Goal: Task Accomplishment & Management: Manage account settings

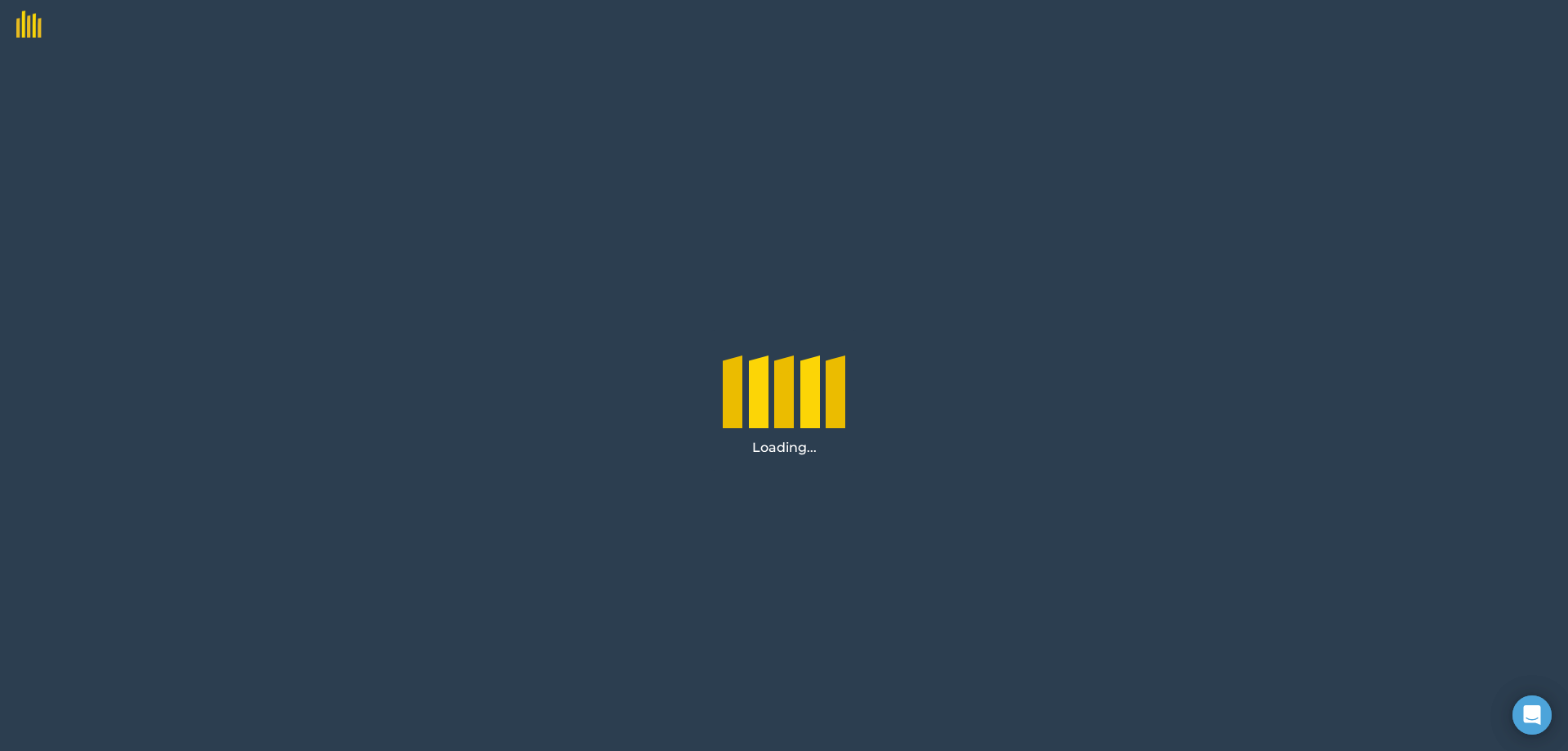
click at [528, 317] on div "Loading..." at bounding box center [784, 400] width 1568 height 702
click at [421, 253] on div "Loading..." at bounding box center [784, 400] width 1568 height 702
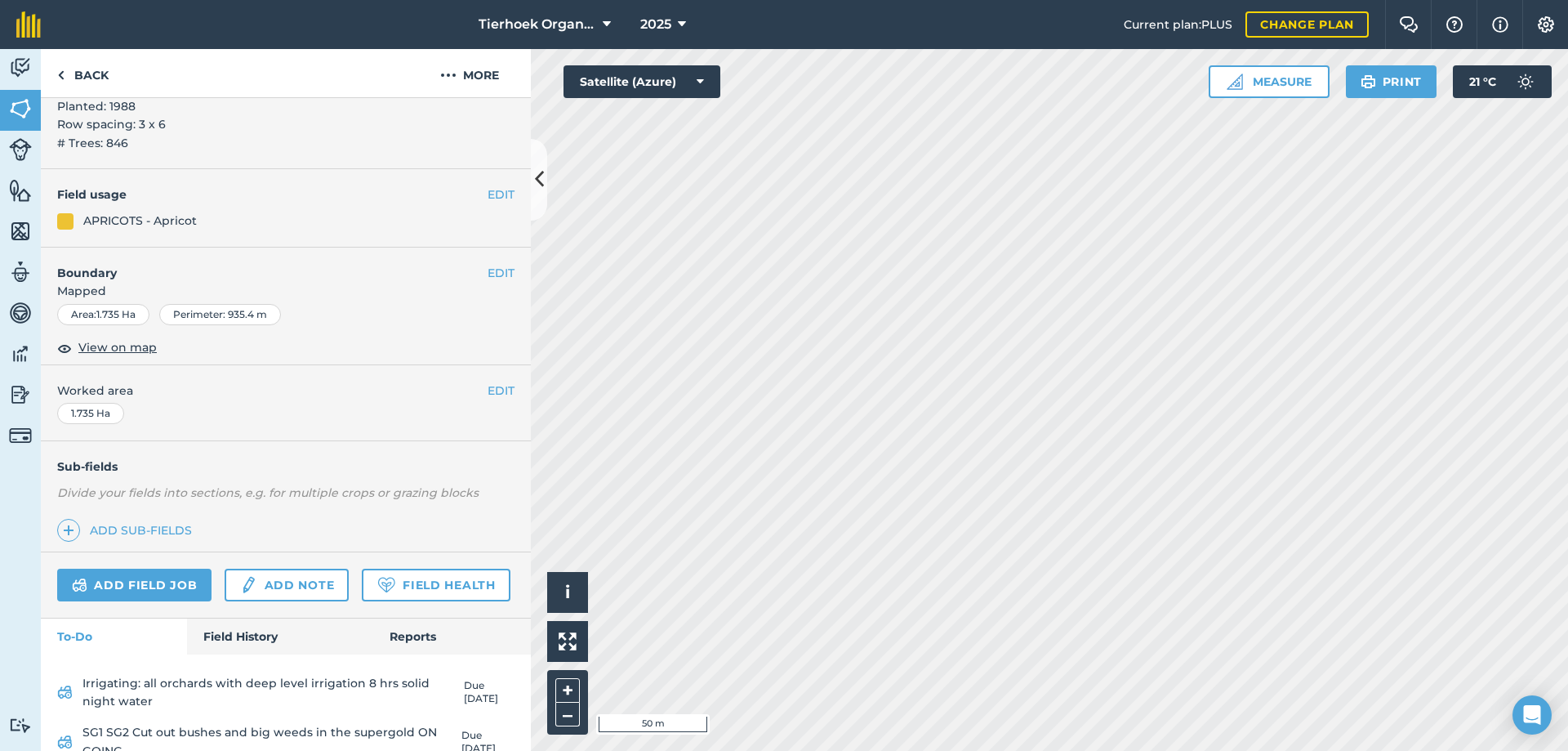
scroll to position [164, 0]
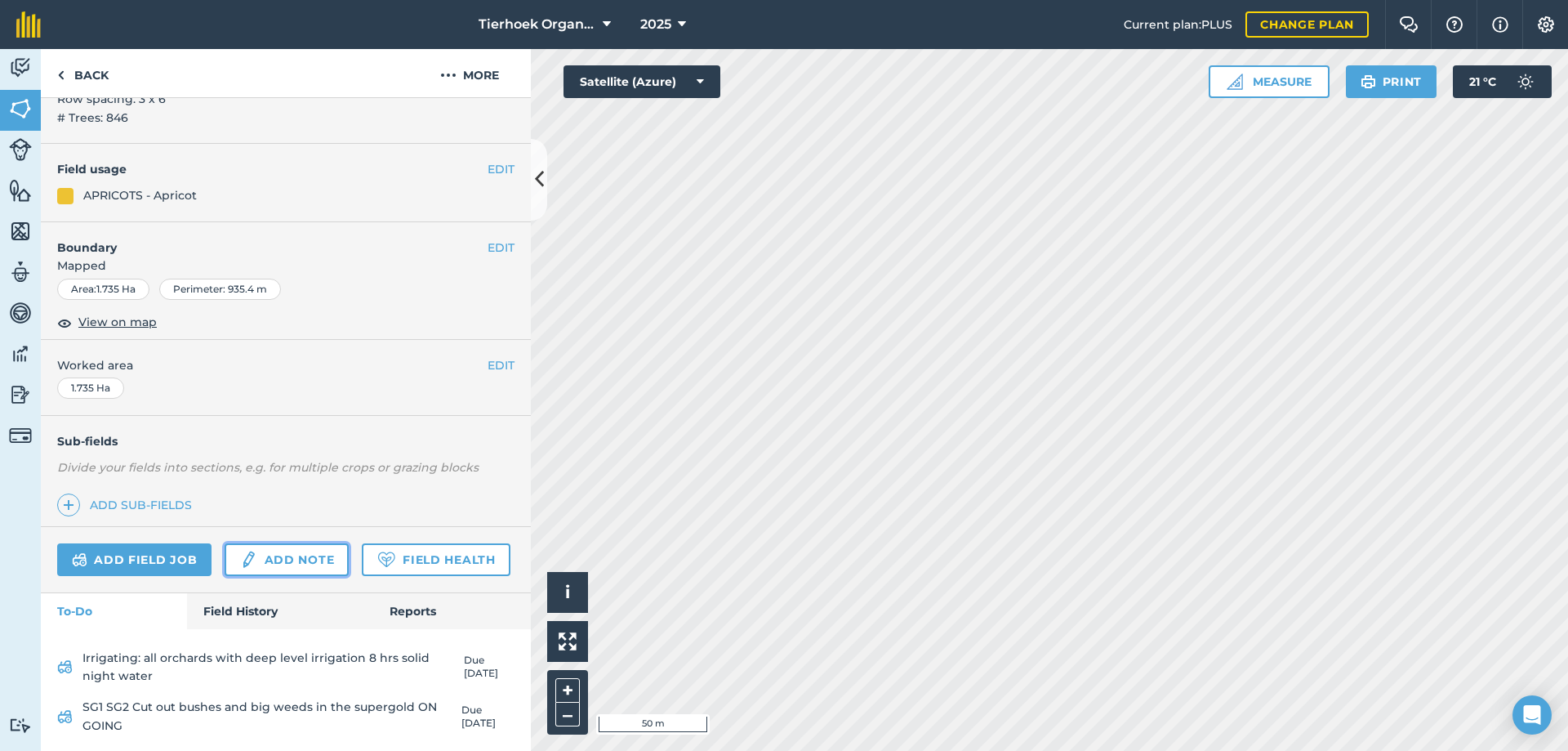
click at [290, 556] on link "Add note" at bounding box center [287, 560] width 124 height 33
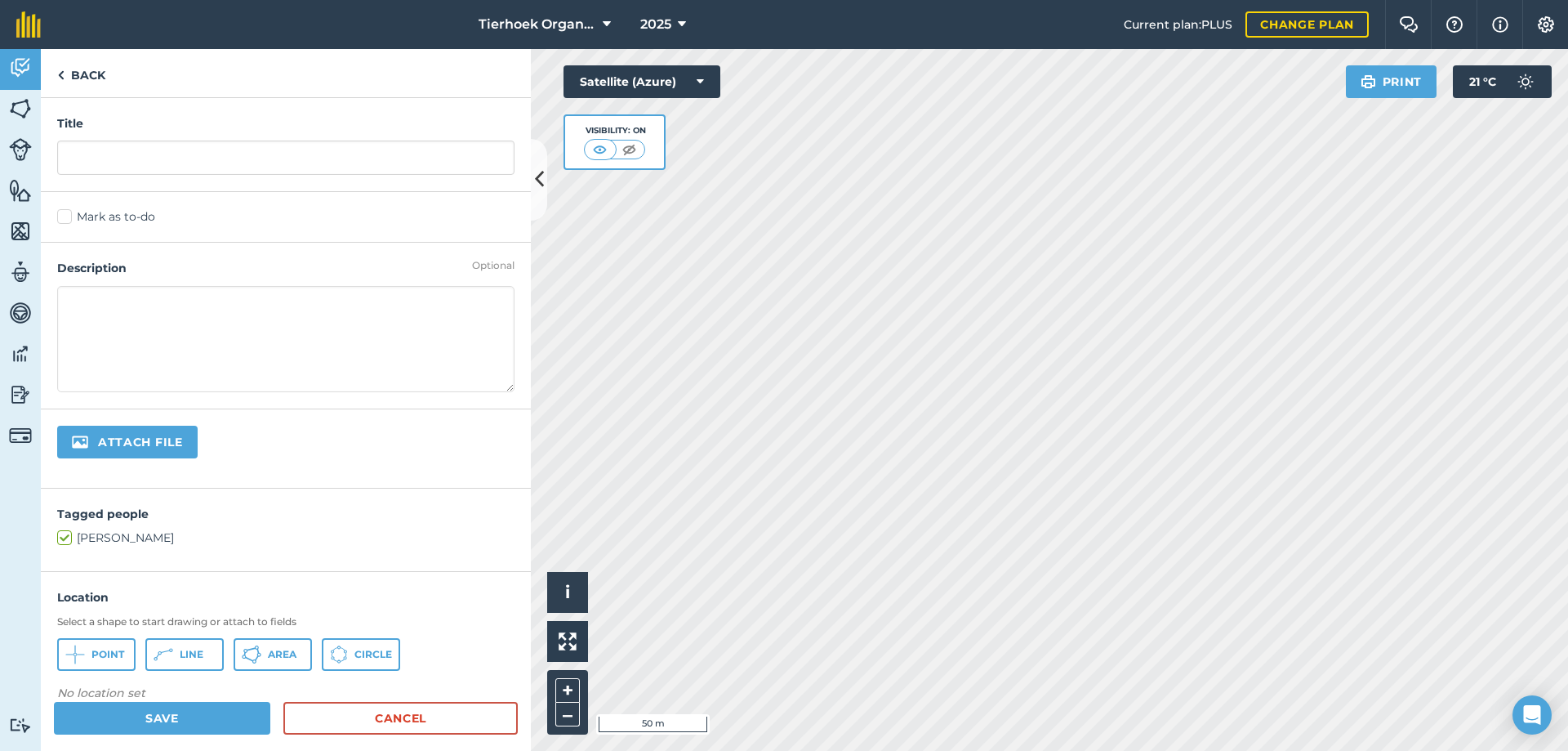
paste textarea "Loremipsu Dolorsi Ametc Adipisc (Elit-Seddoeius → Tem-Incidid) Utlab 64–39 etdo…"
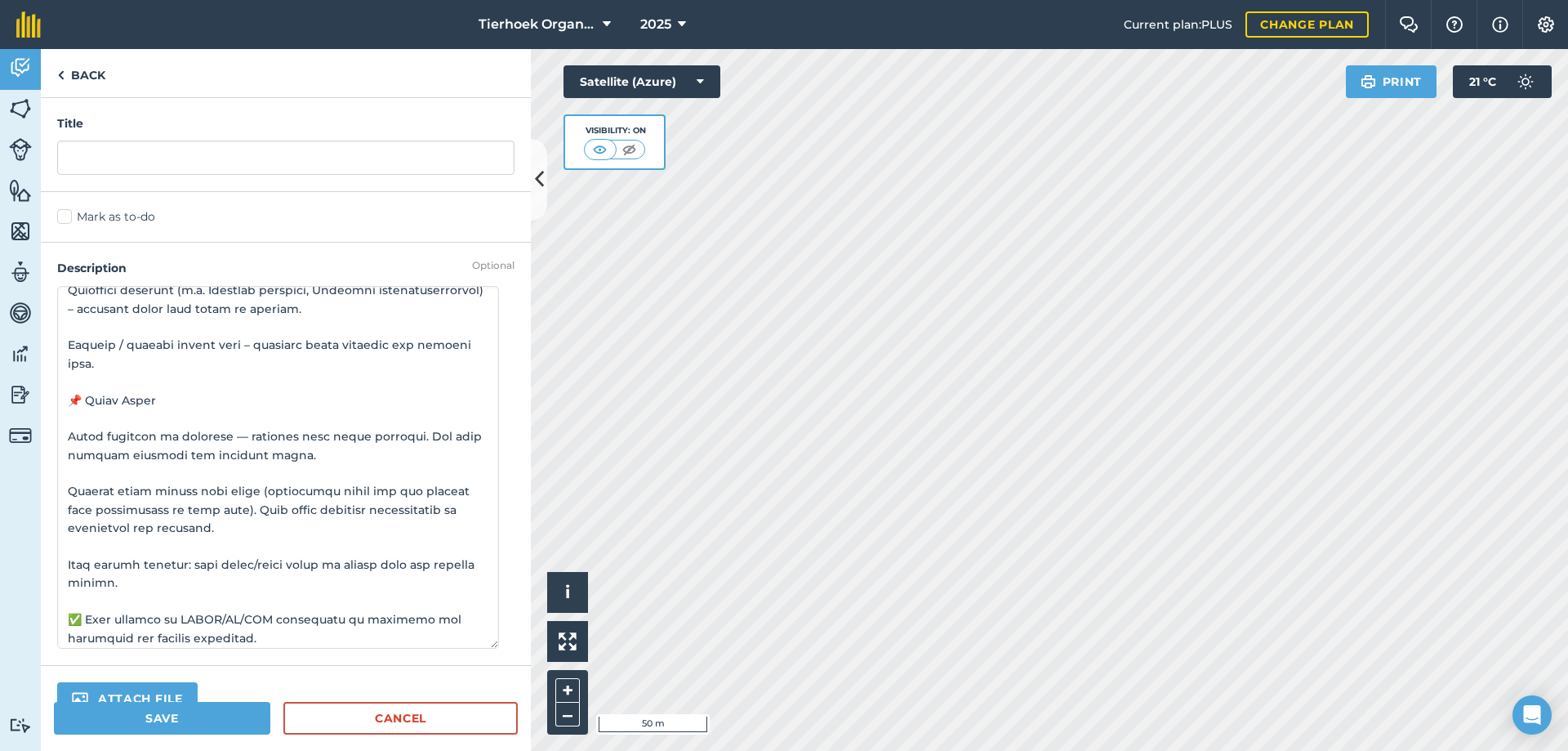
scroll to position [770, 0]
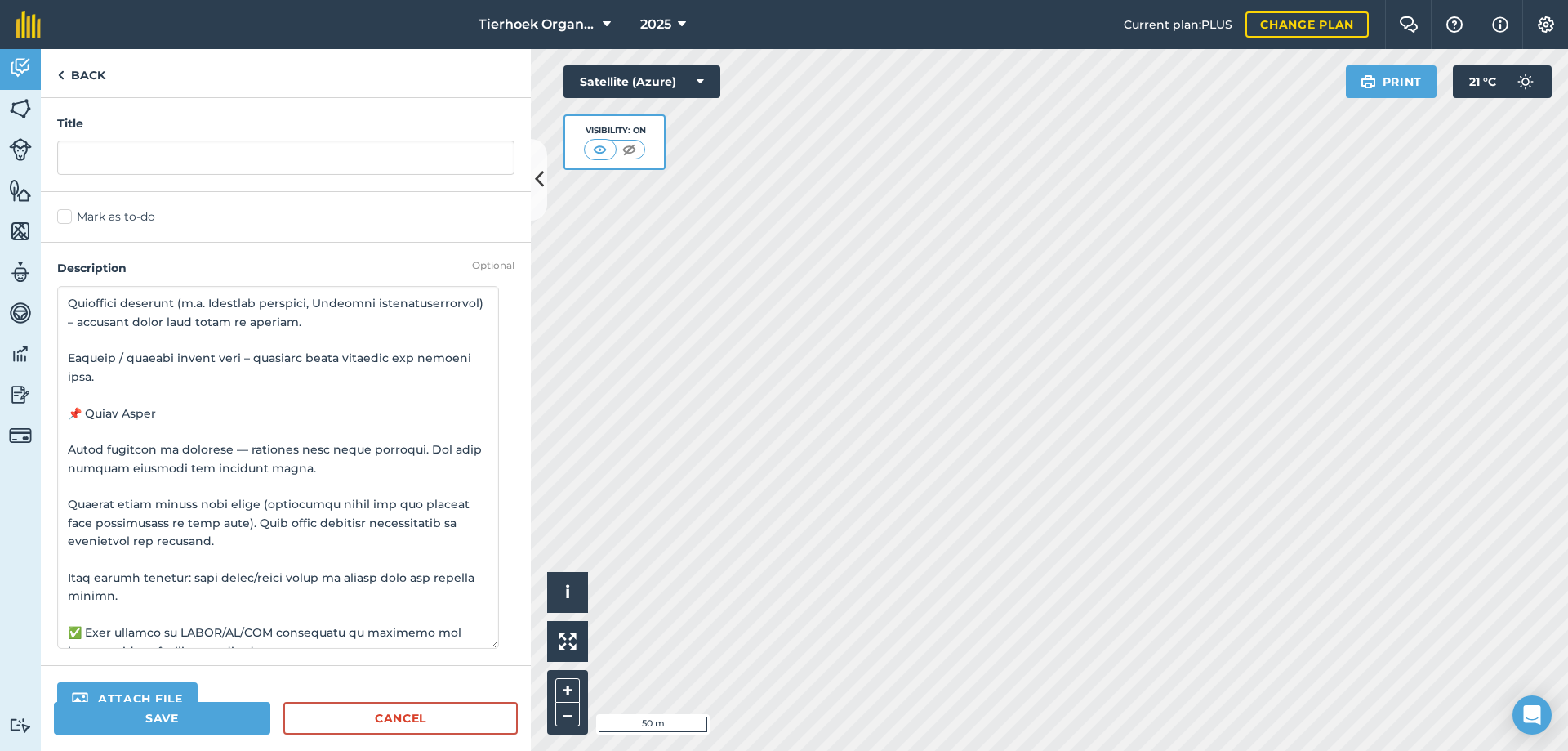
drag, startPoint x: 499, startPoint y: 388, endPoint x: 495, endPoint y: 649, distance: 261.0
click at [495, 649] on textarea at bounding box center [278, 467] width 442 height 363
type textarea "Loremipsu Dolorsi Ametc Adipisc (Elit-Seddoeius → Tem-Incidid) Utlab 64–39 etdo…"
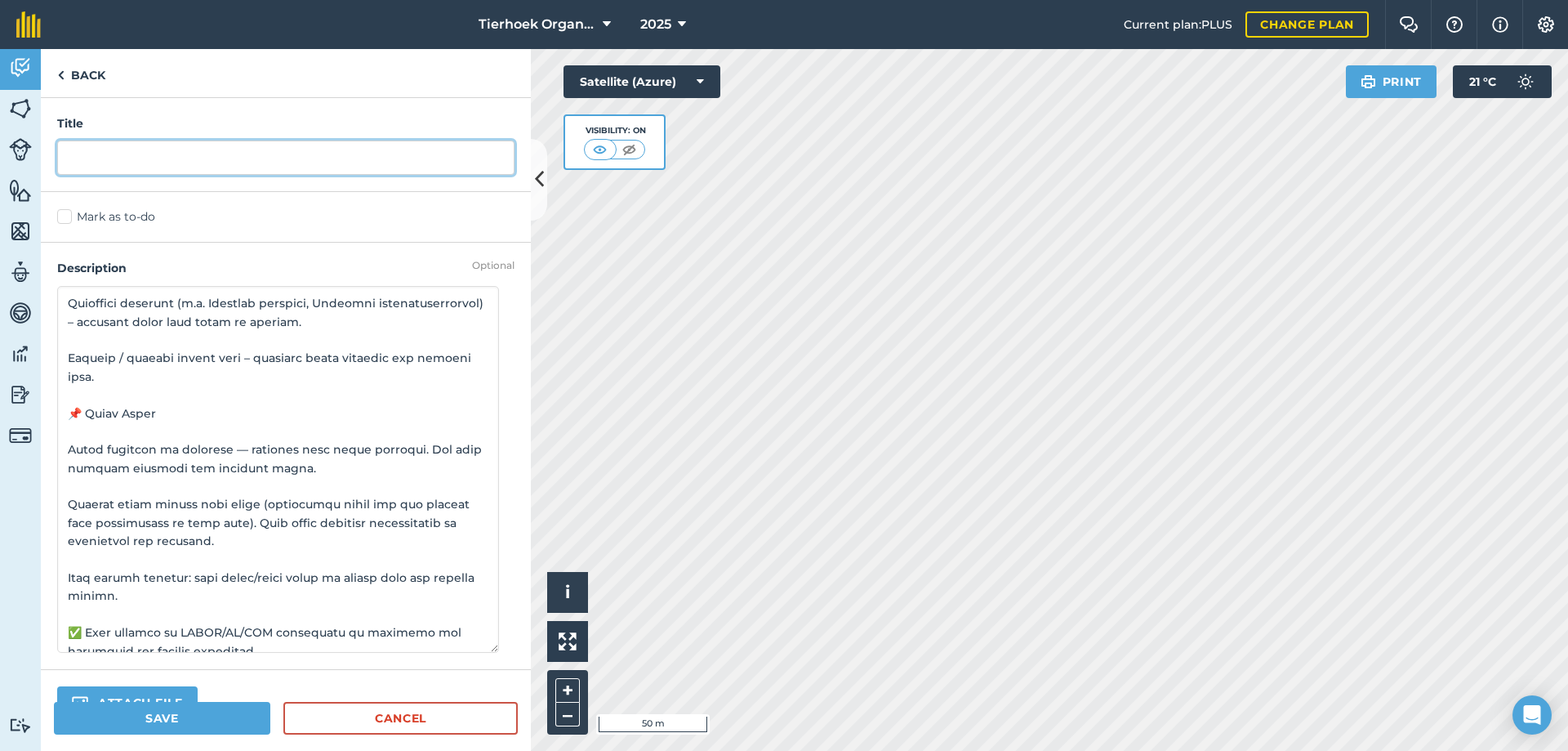
click at [91, 146] on input "text" at bounding box center [286, 158] width 457 height 34
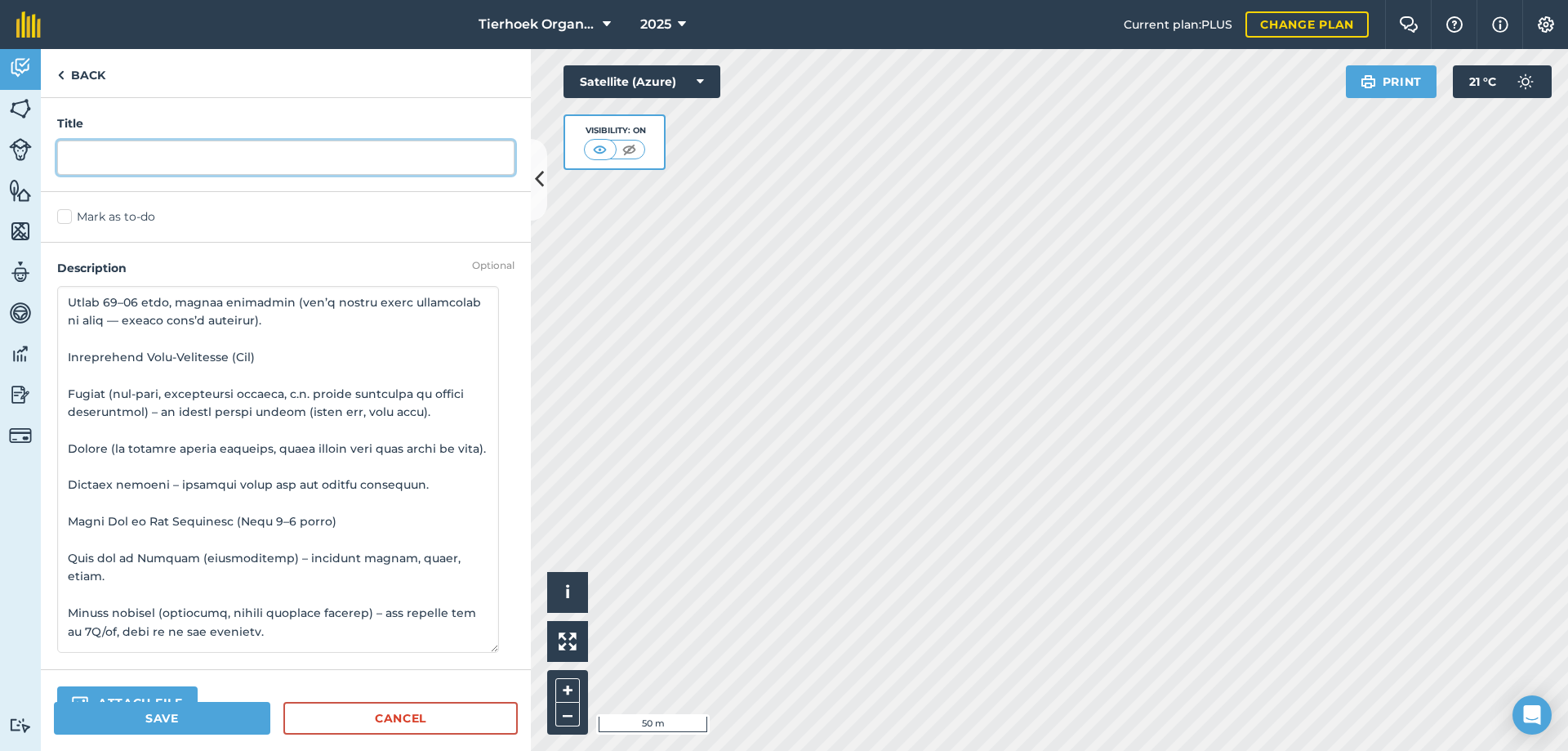
scroll to position [0, 0]
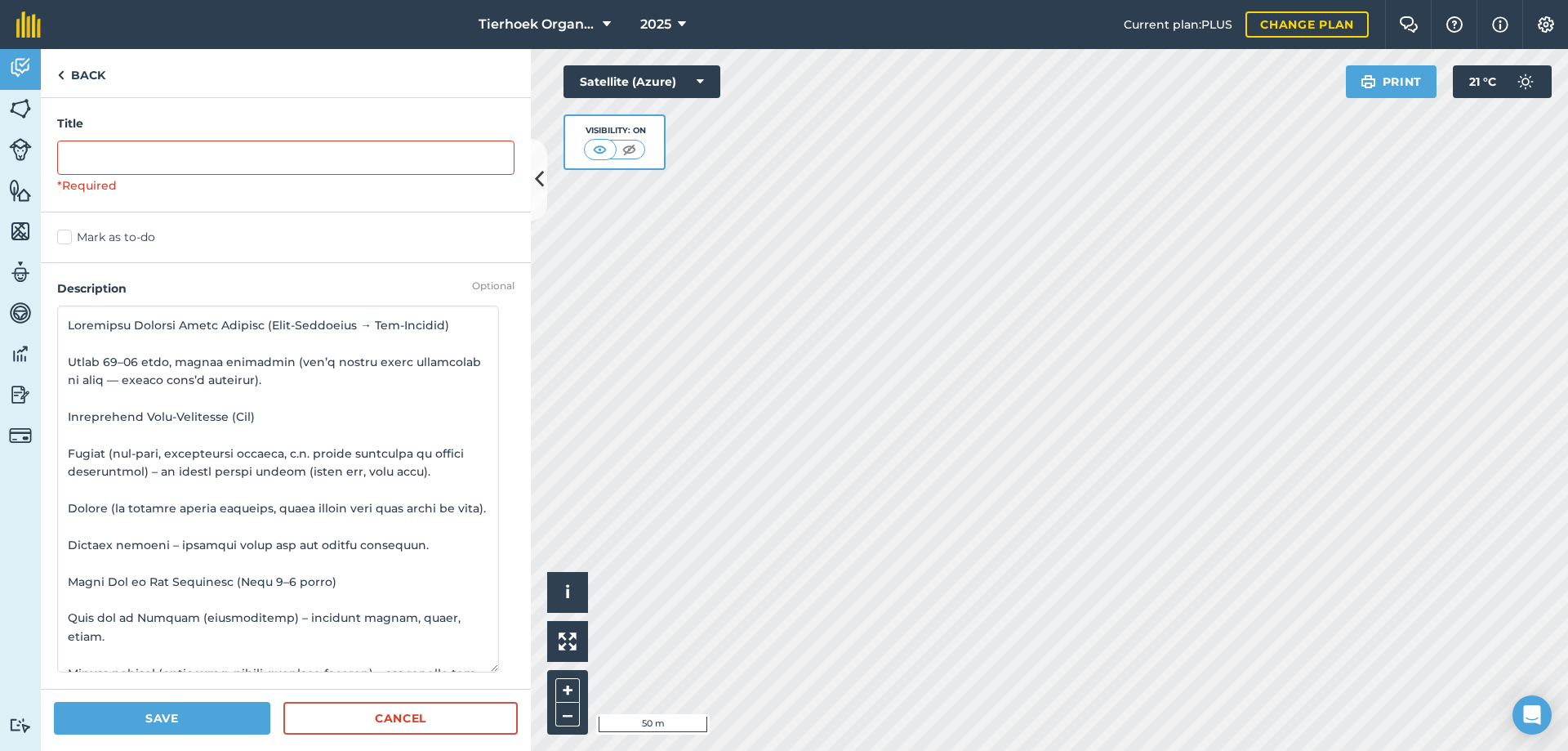
drag, startPoint x: 132, startPoint y: 305, endPoint x: 271, endPoint y: 314, distance: 139.3
click at [271, 314] on textarea at bounding box center [278, 488] width 442 height 366
click at [98, 156] on input "text" at bounding box center [286, 158] width 457 height 34
paste input "Organic Spray Program"
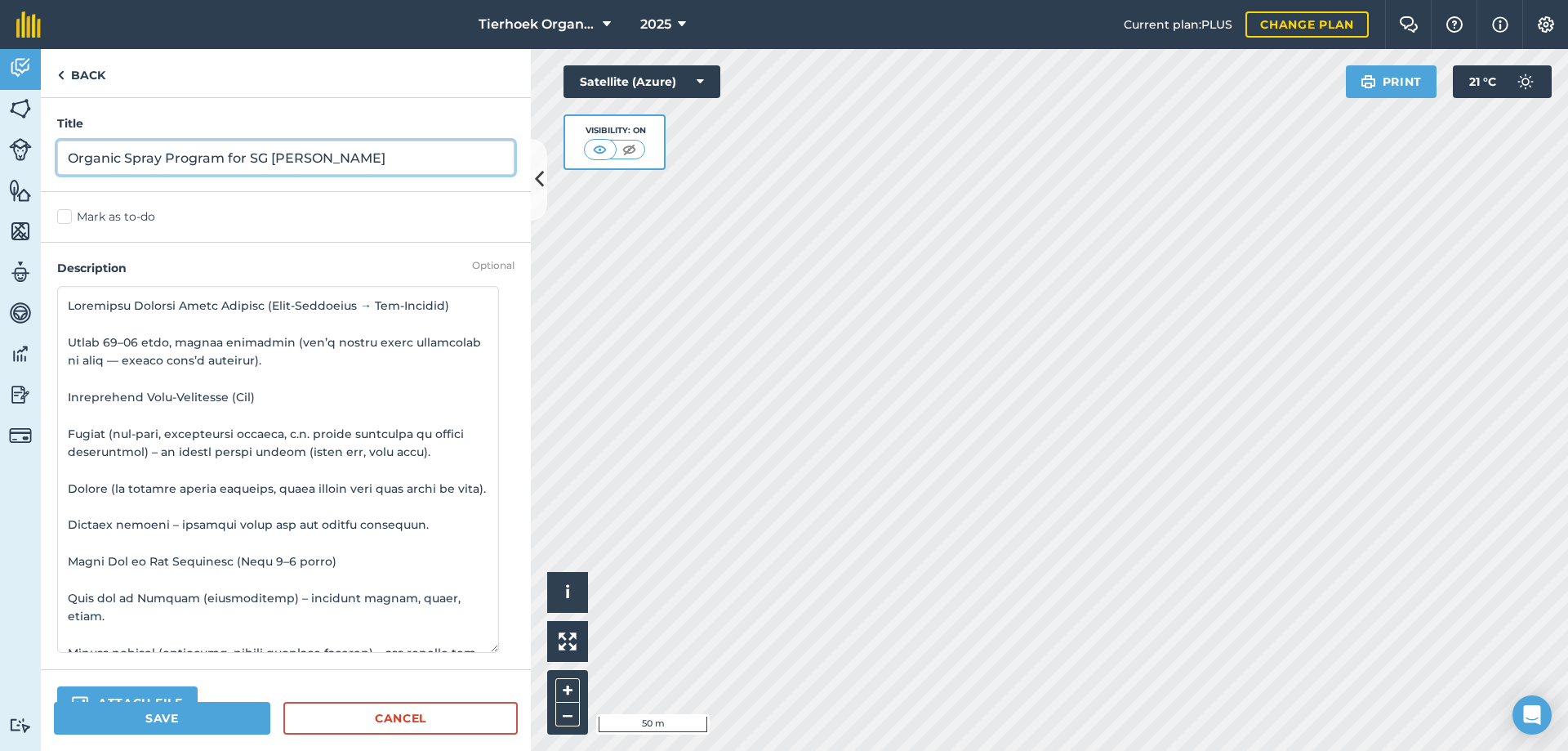
scroll to position [81, 0]
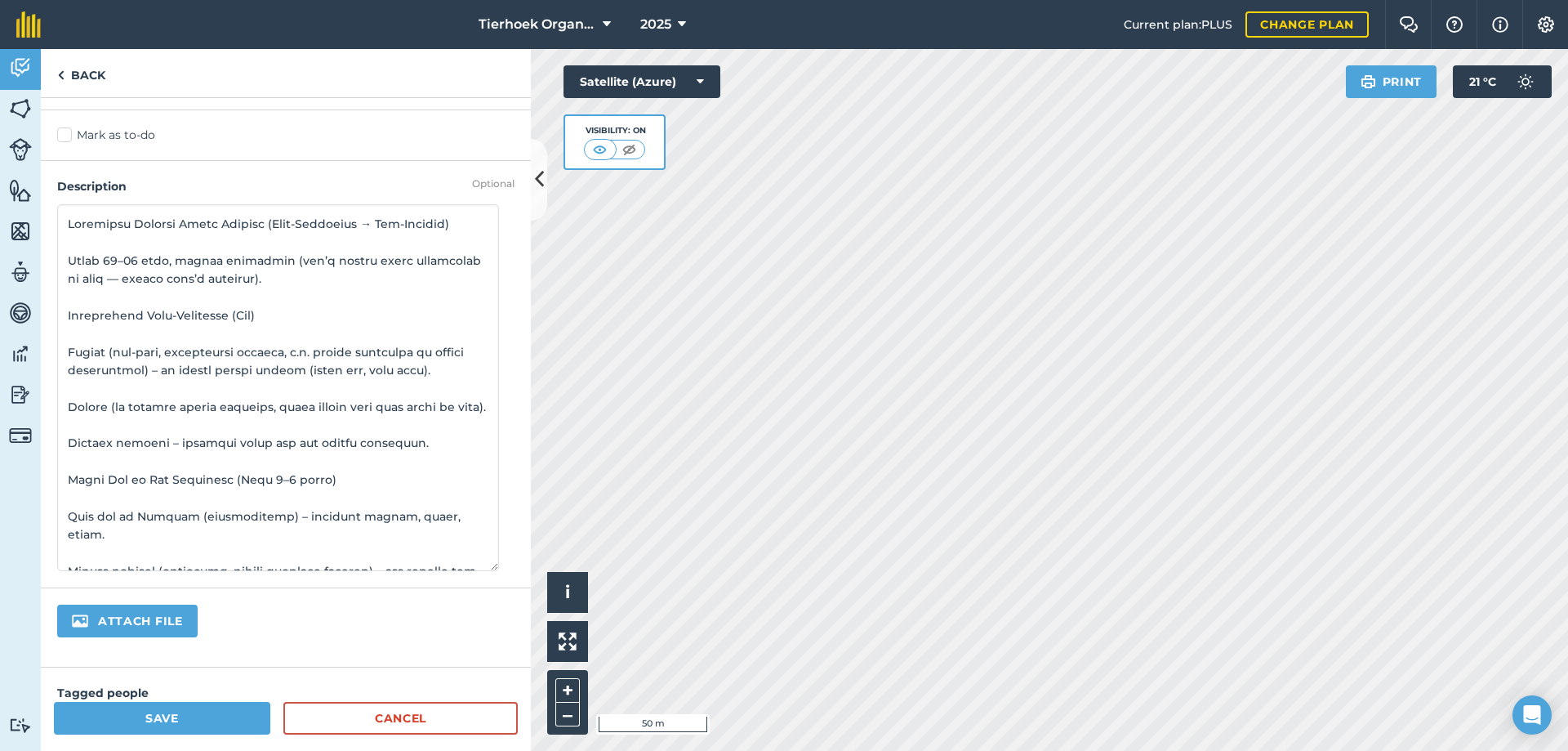
type input "Organic Spray Program for SG [PERSON_NAME]"
click at [69, 135] on label "Mark as to-do" at bounding box center [286, 135] width 457 height 17
click at [68, 209] on input "Mark as to-do" at bounding box center [62, 213] width 11 height 11
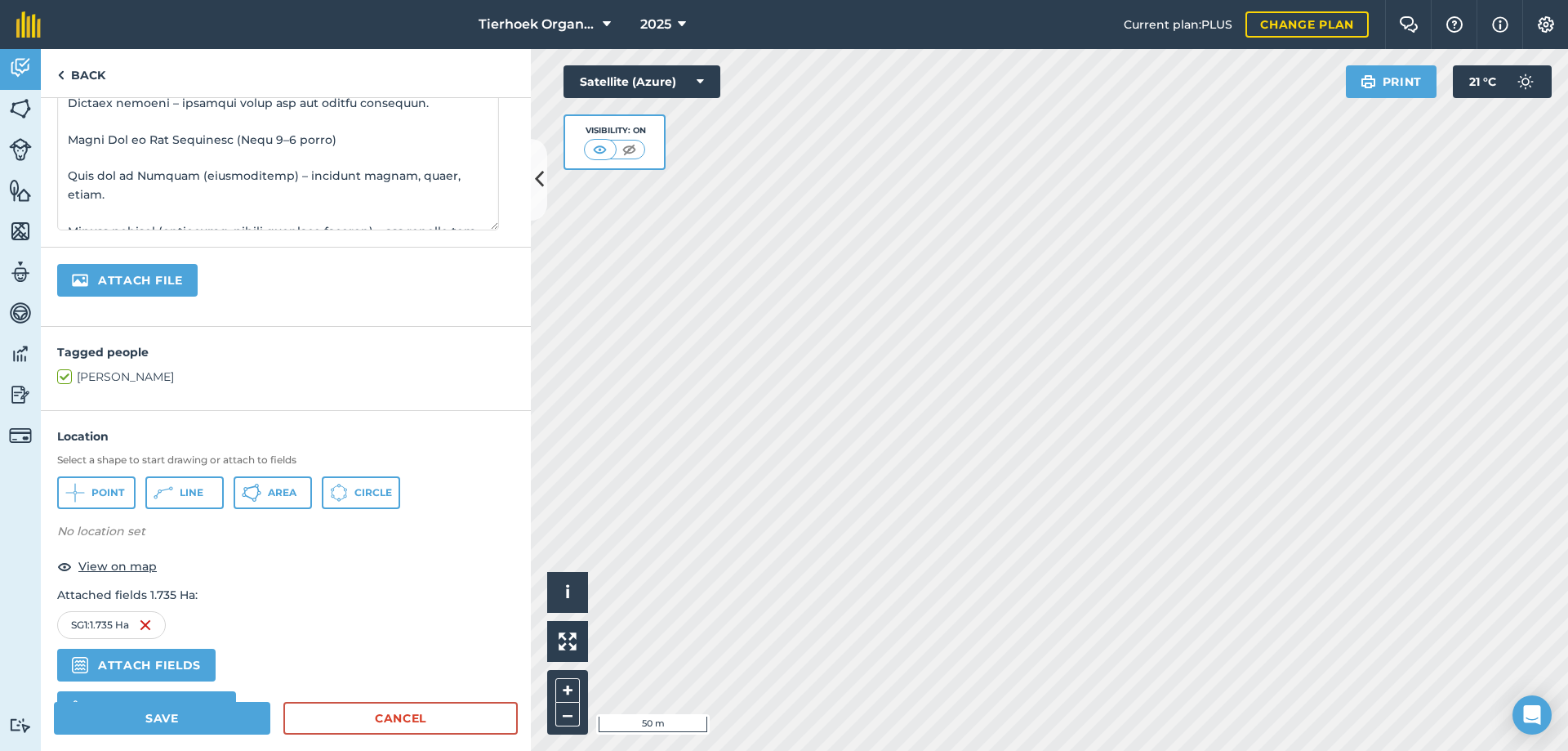
scroll to position [615, 0]
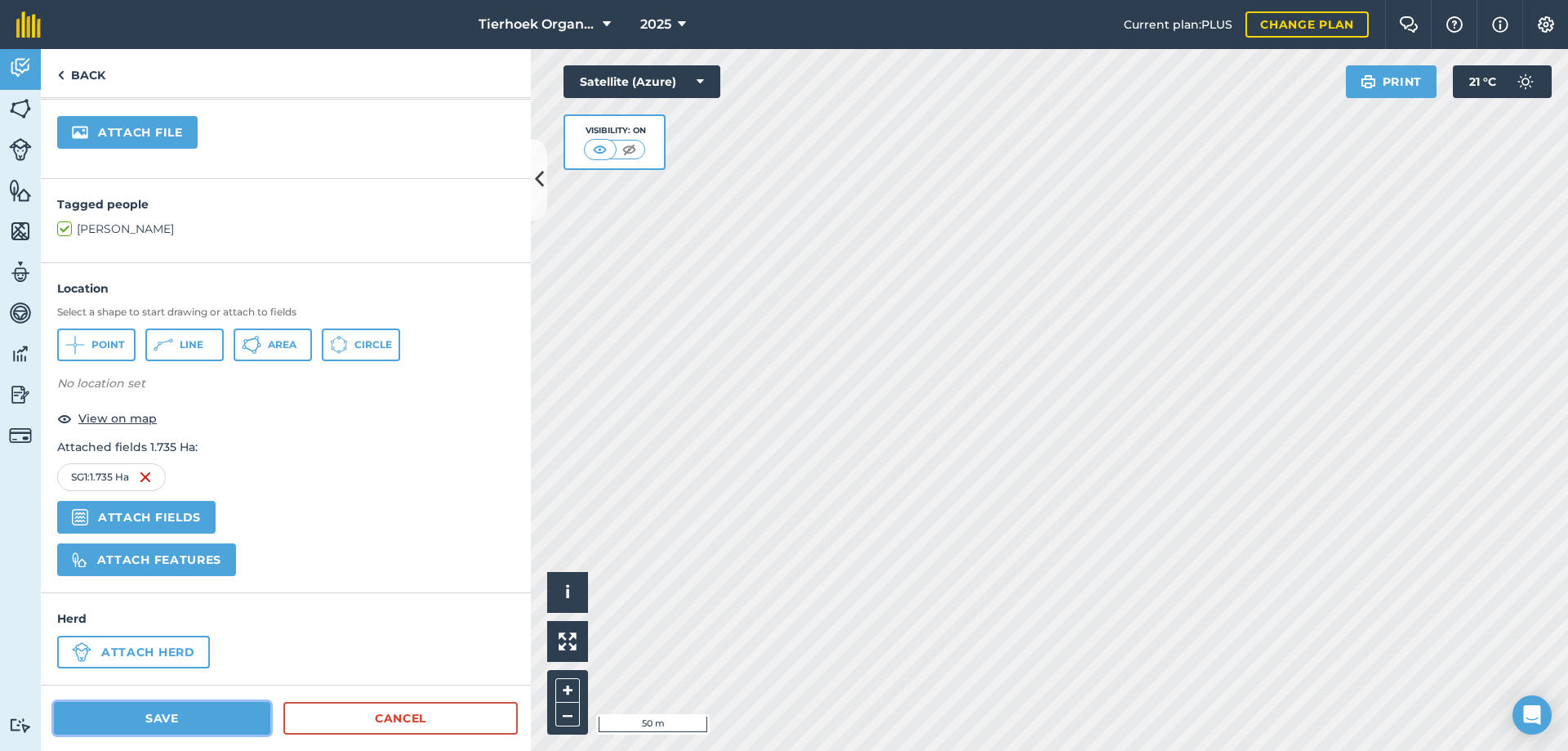
click at [171, 715] on button "Save" at bounding box center [162, 718] width 216 height 33
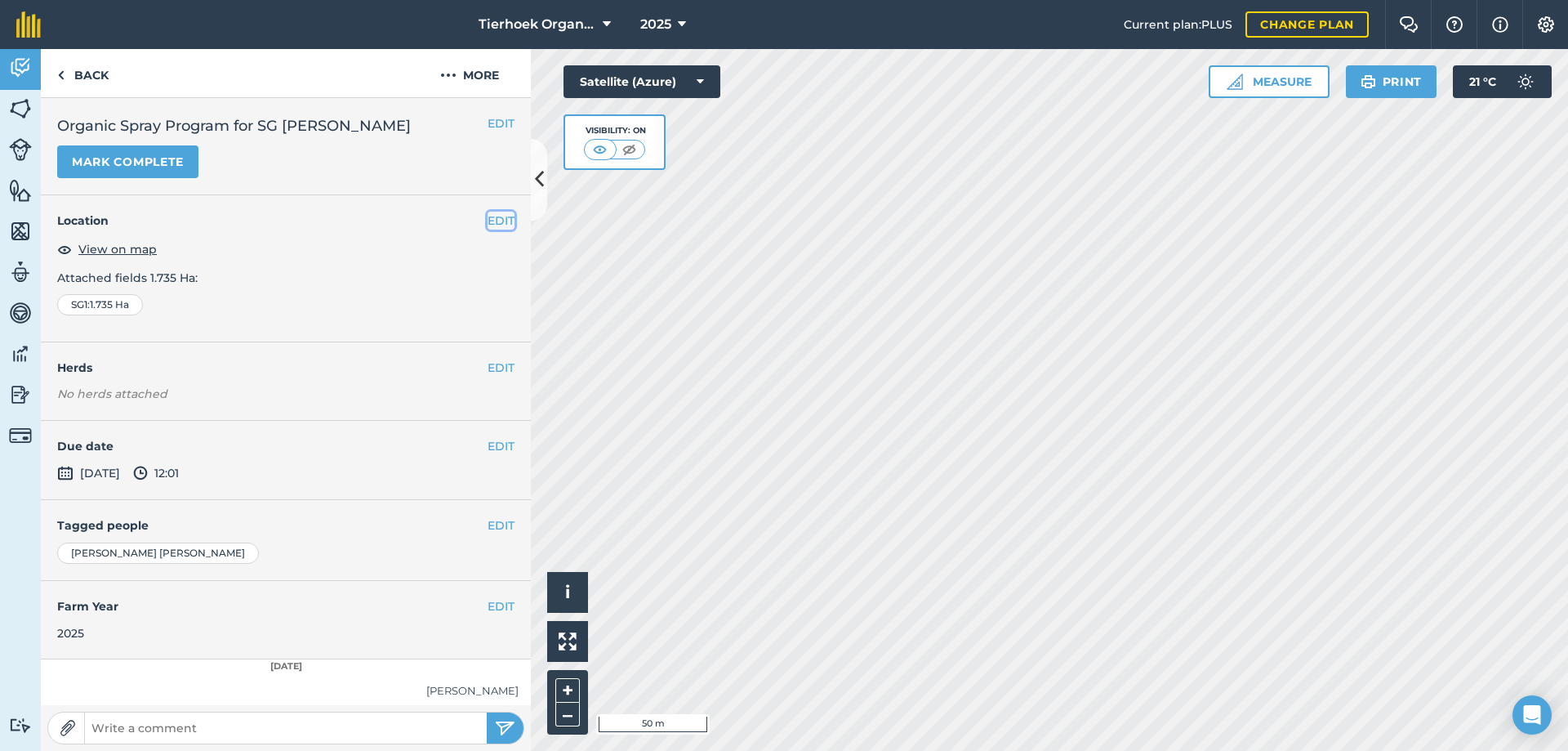
click at [488, 218] on button "EDIT" at bounding box center [501, 220] width 27 height 18
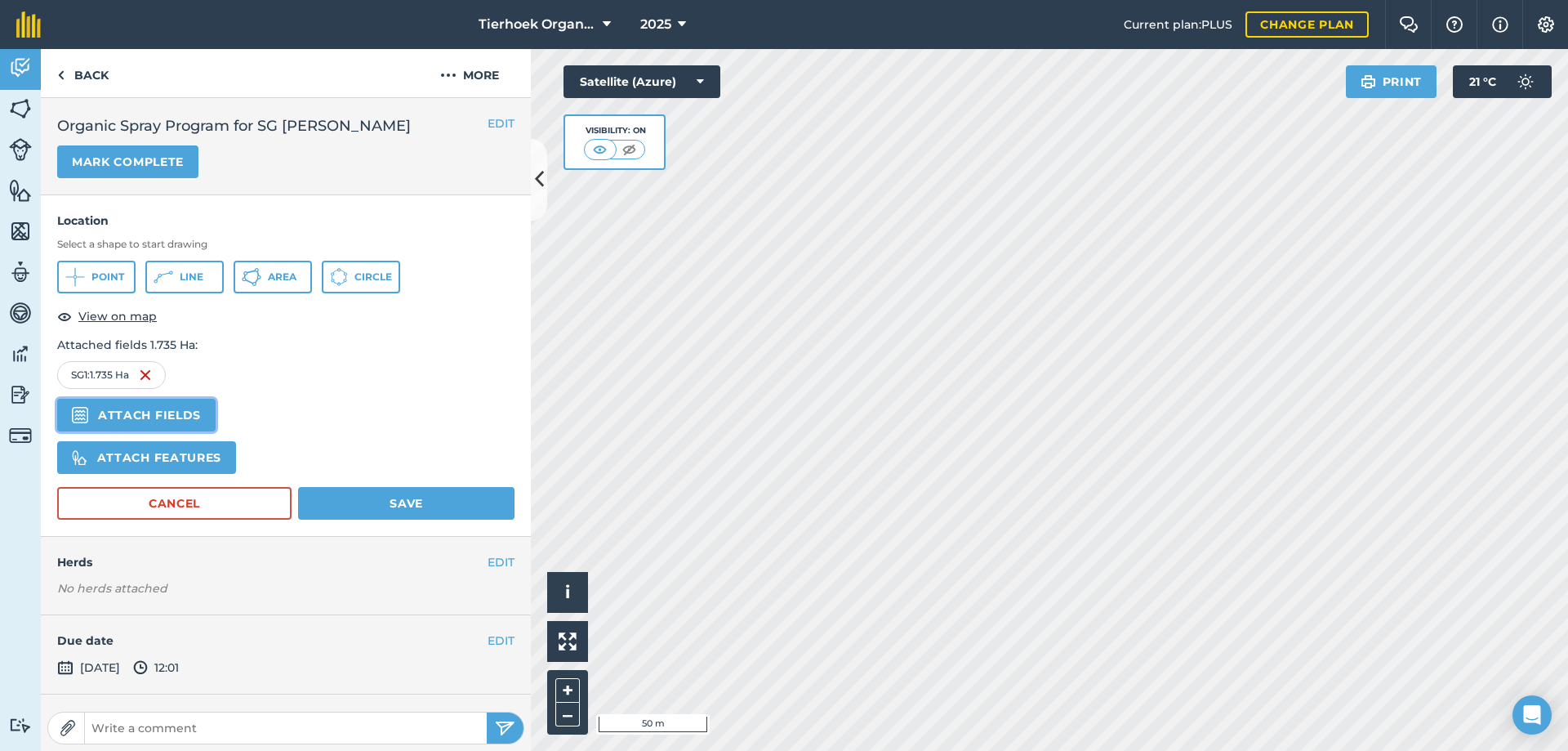
click at [161, 411] on button "Attach fields" at bounding box center [137, 415] width 159 height 33
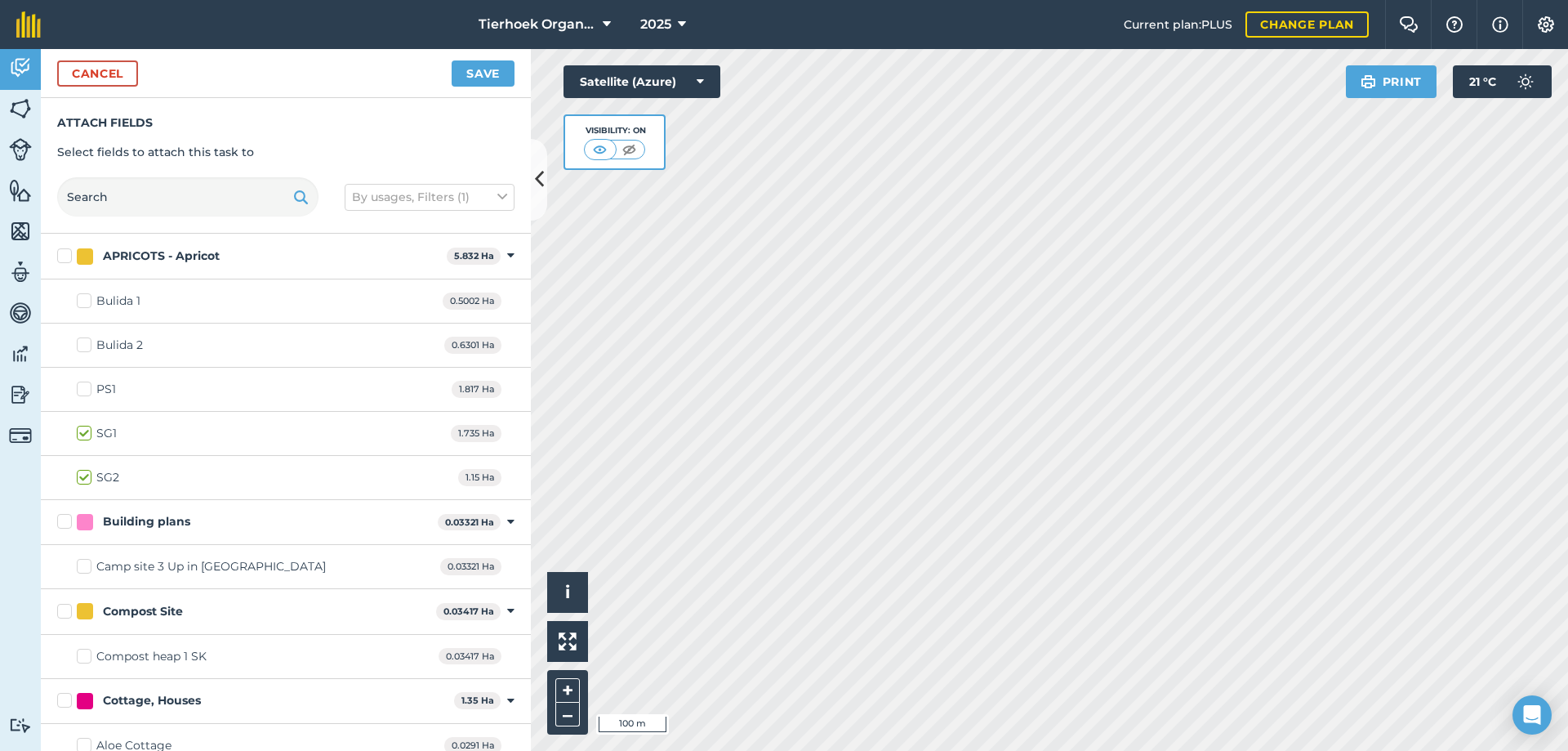
checkbox input "true"
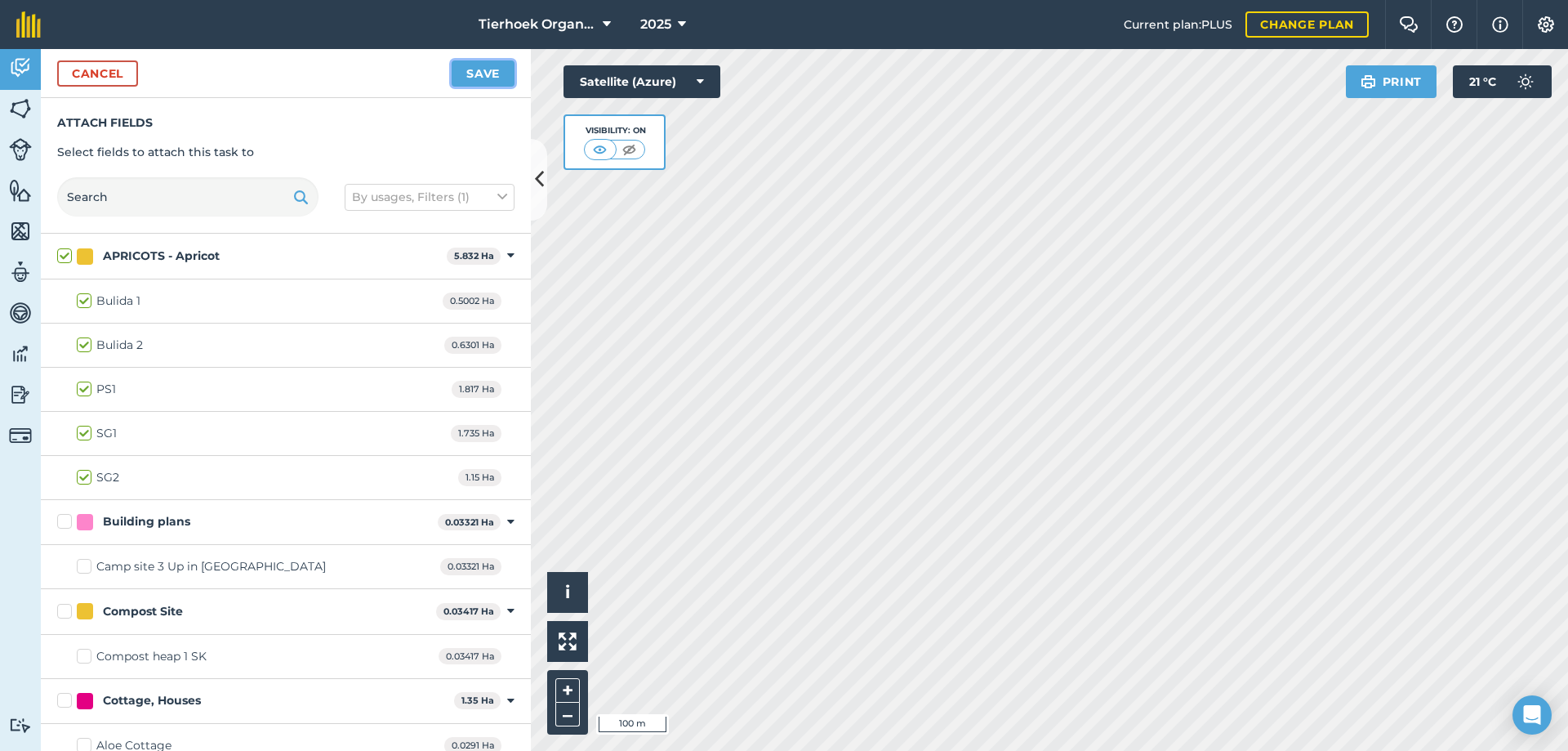
click at [465, 68] on button "Save" at bounding box center [483, 73] width 63 height 26
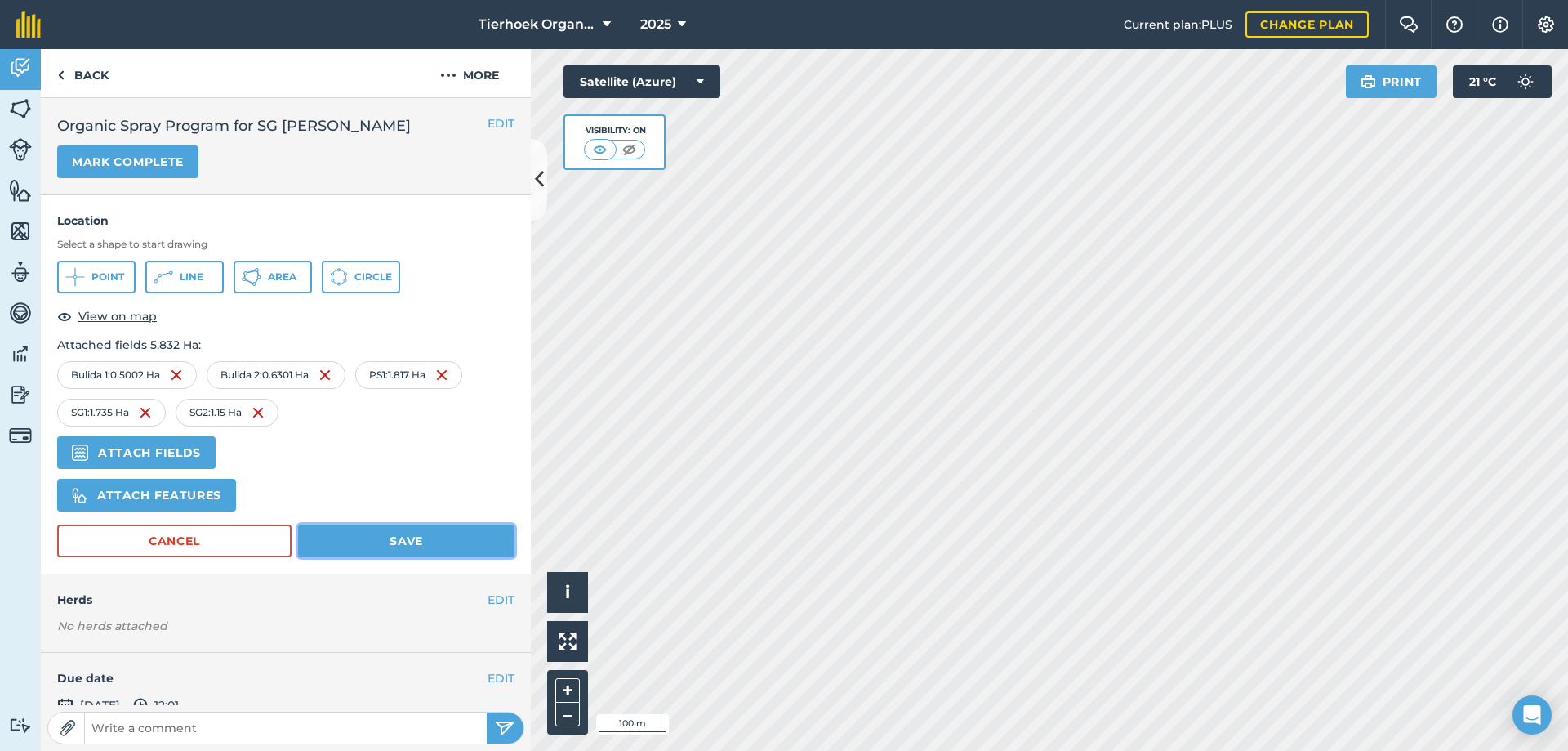
click at [372, 537] on button "Save" at bounding box center [406, 541] width 216 height 33
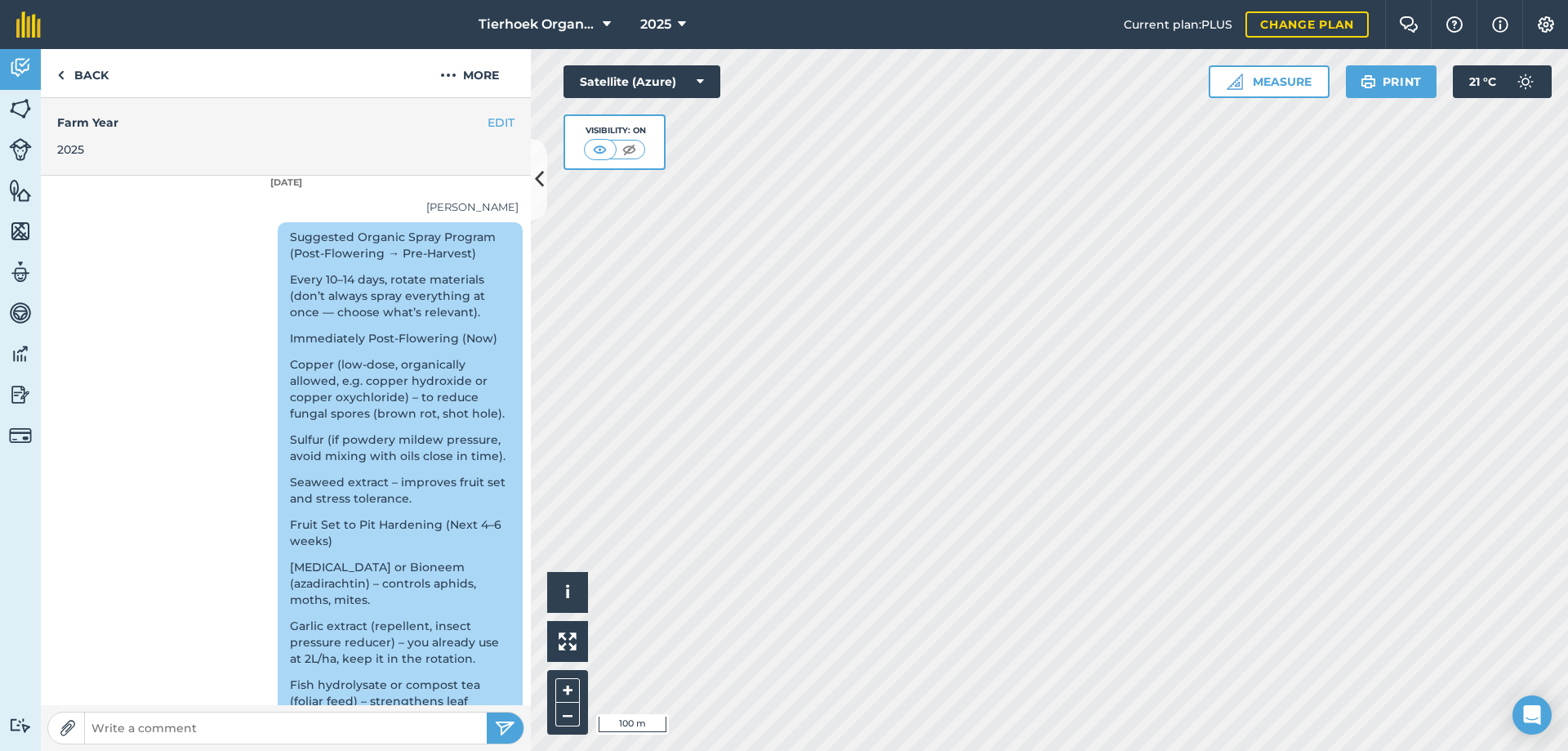
scroll to position [572, 0]
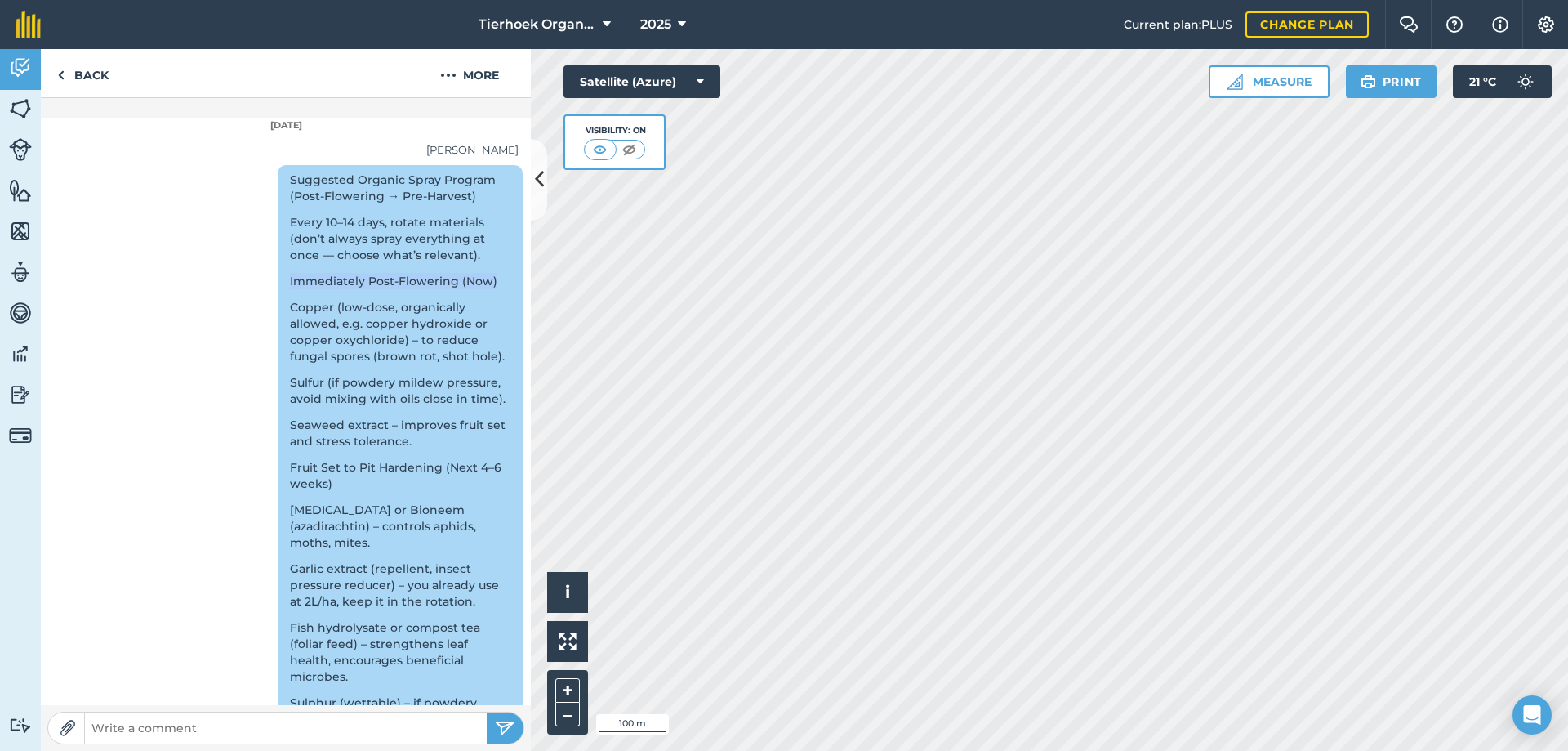
drag, startPoint x: 266, startPoint y: 283, endPoint x: 473, endPoint y: 286, distance: 207.0
drag, startPoint x: 430, startPoint y: 283, endPoint x: 418, endPoint y: 366, distance: 83.9
click at [418, 366] on div at bounding box center [400, 369] width 221 height 10
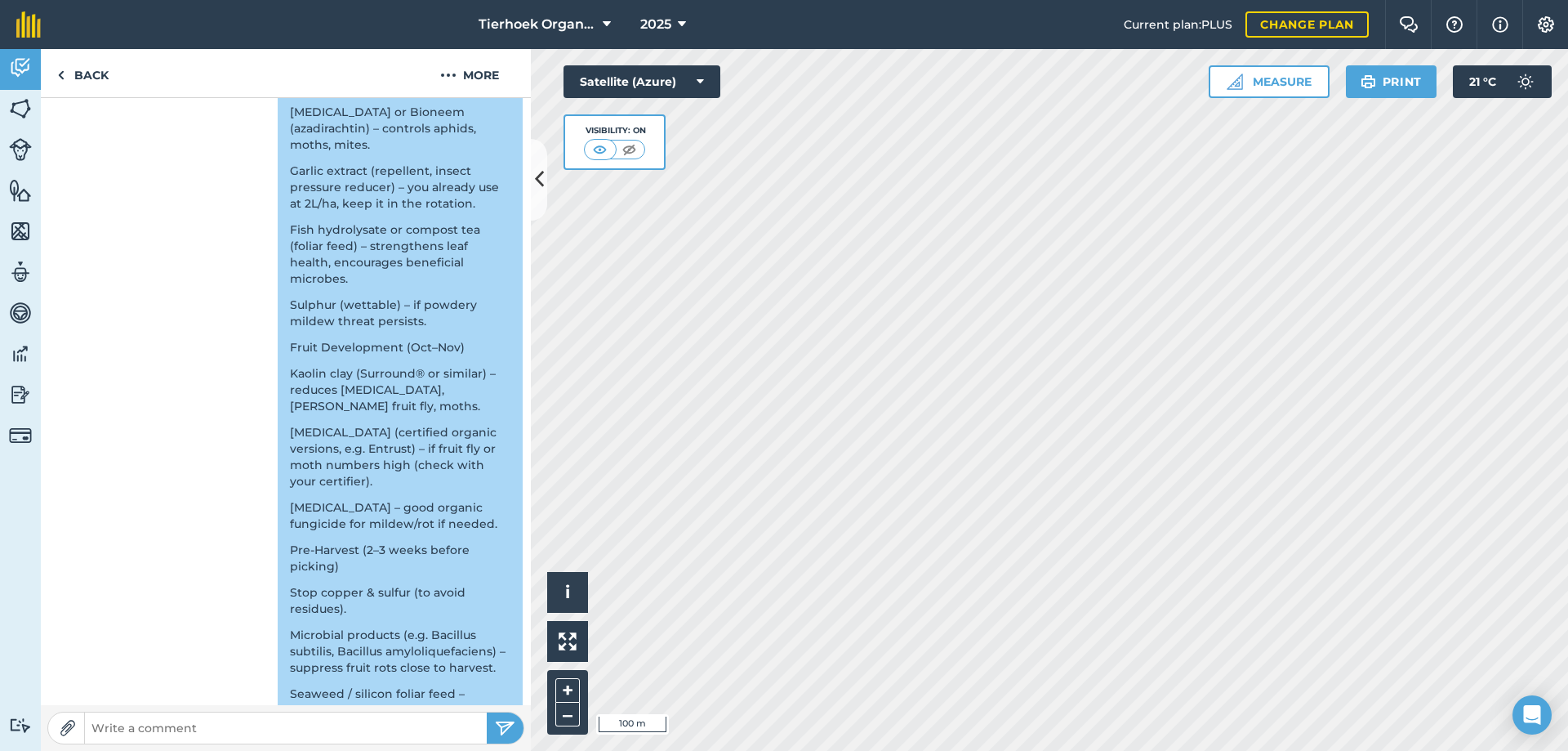
scroll to position [1047, 0]
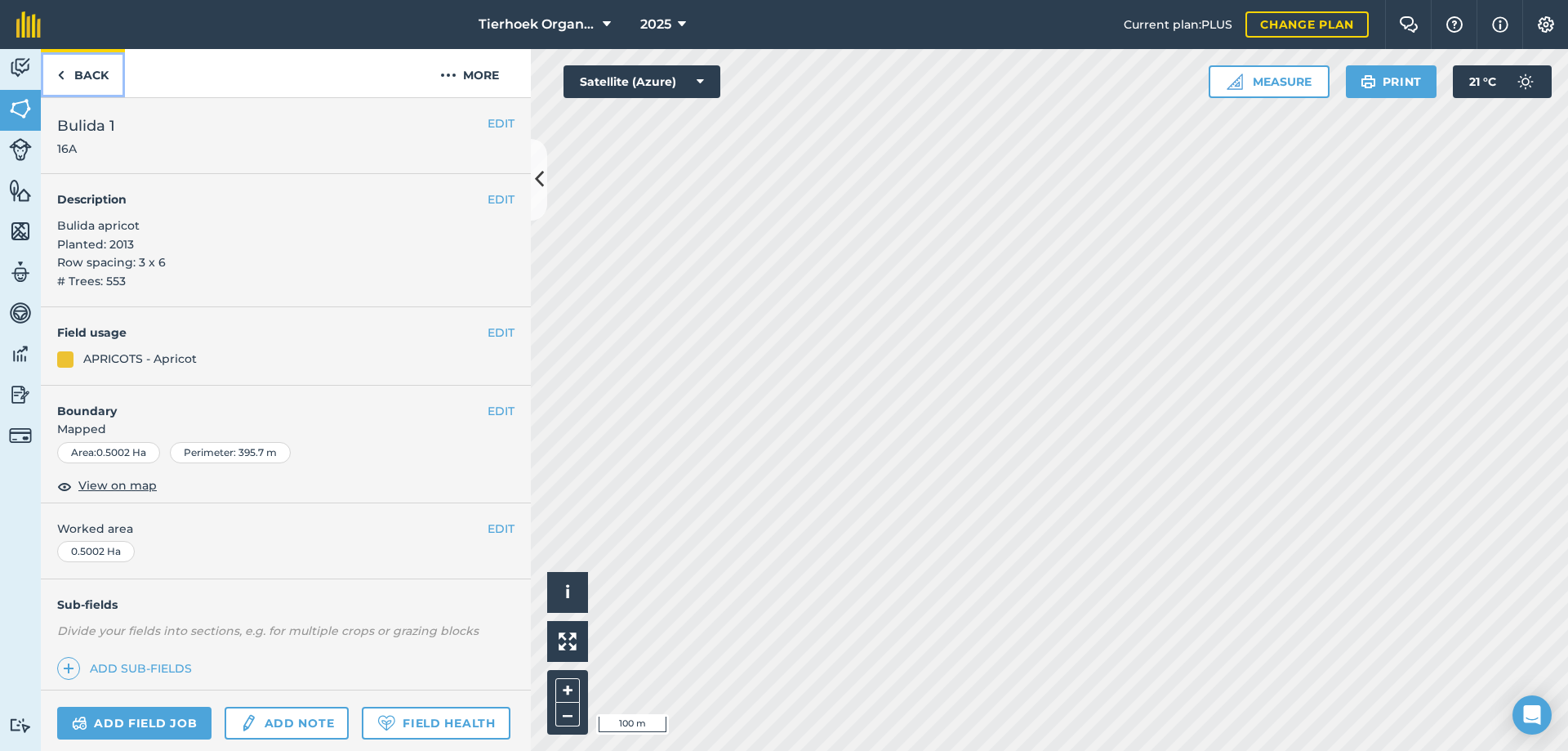
click at [92, 72] on link "Back" at bounding box center [83, 73] width 84 height 48
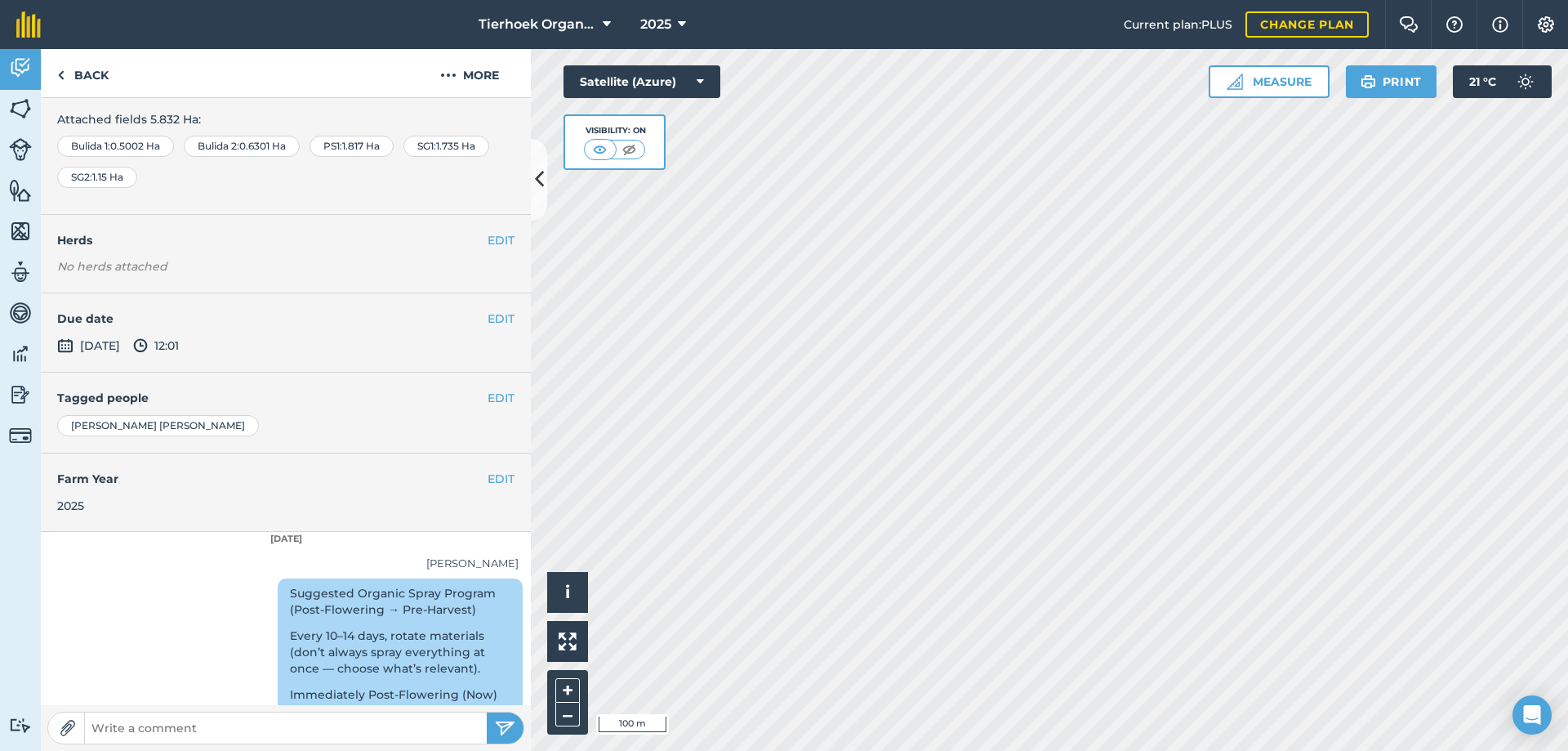
scroll to position [164, 0]
click at [488, 311] on button "EDIT" at bounding box center [501, 314] width 27 height 18
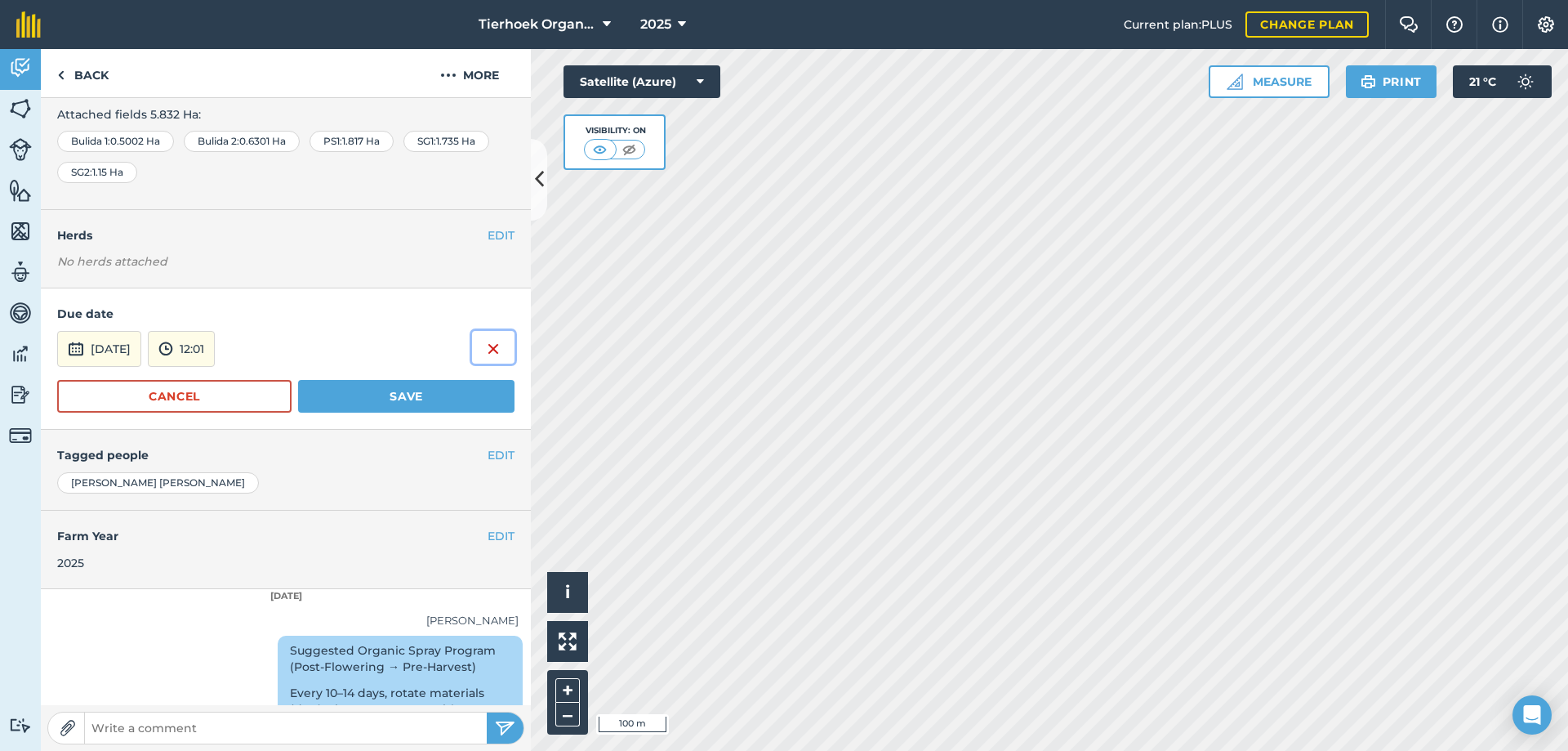
click at [487, 347] on img at bounding box center [493, 348] width 13 height 19
click at [193, 389] on button "Cancel" at bounding box center [174, 396] width 234 height 33
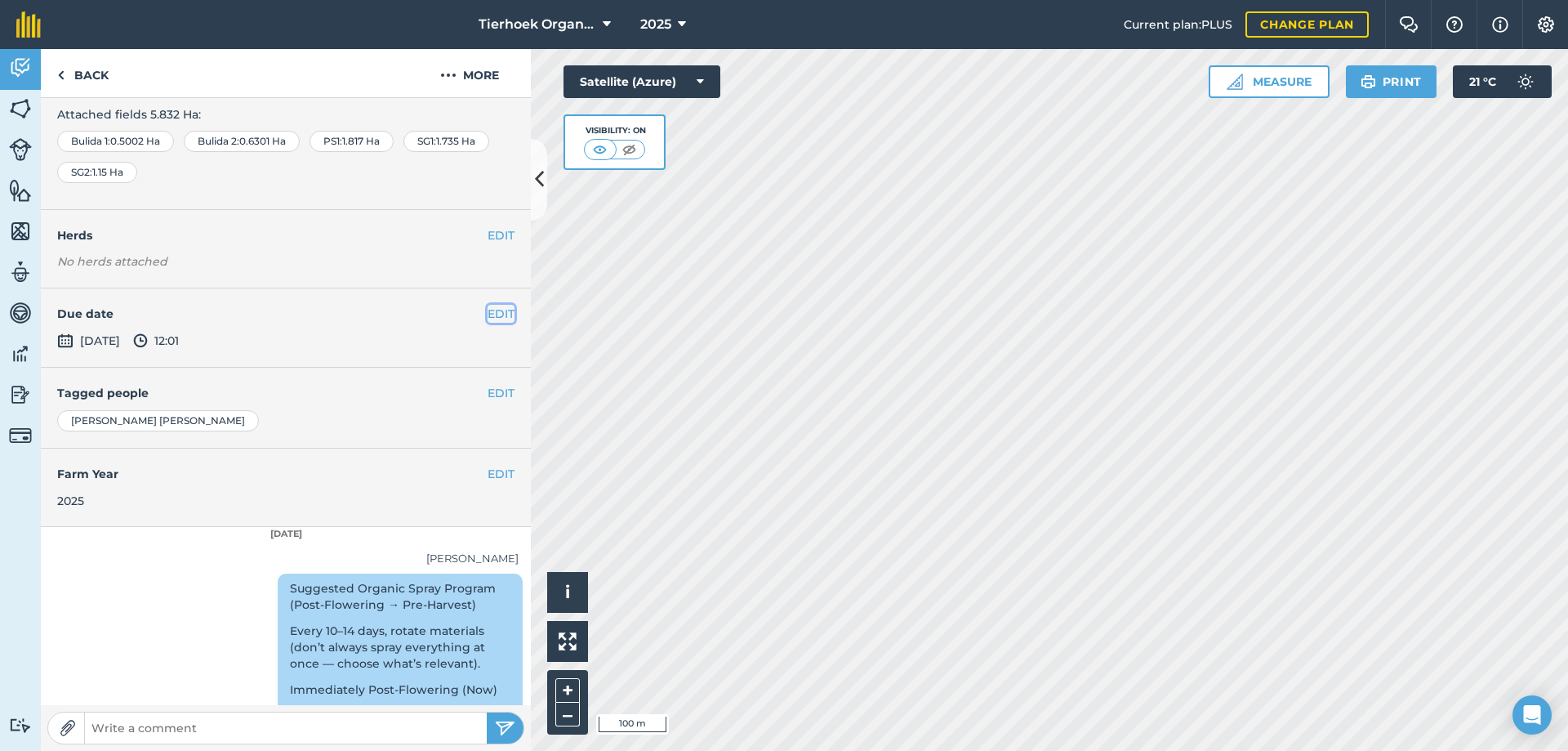
click at [495, 317] on button "EDIT" at bounding box center [501, 314] width 27 height 18
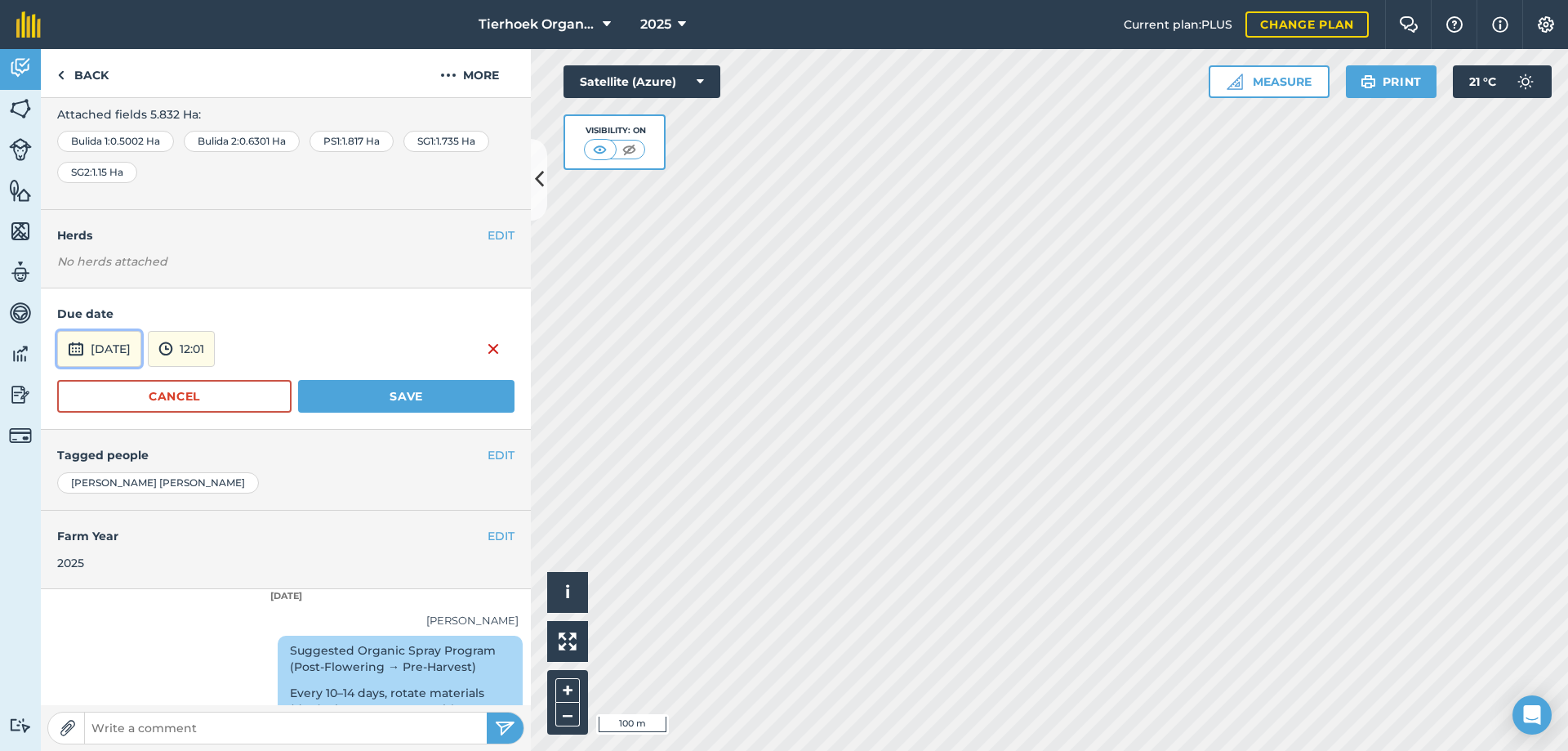
click at [142, 344] on button "[DATE]" at bounding box center [99, 349] width 84 height 36
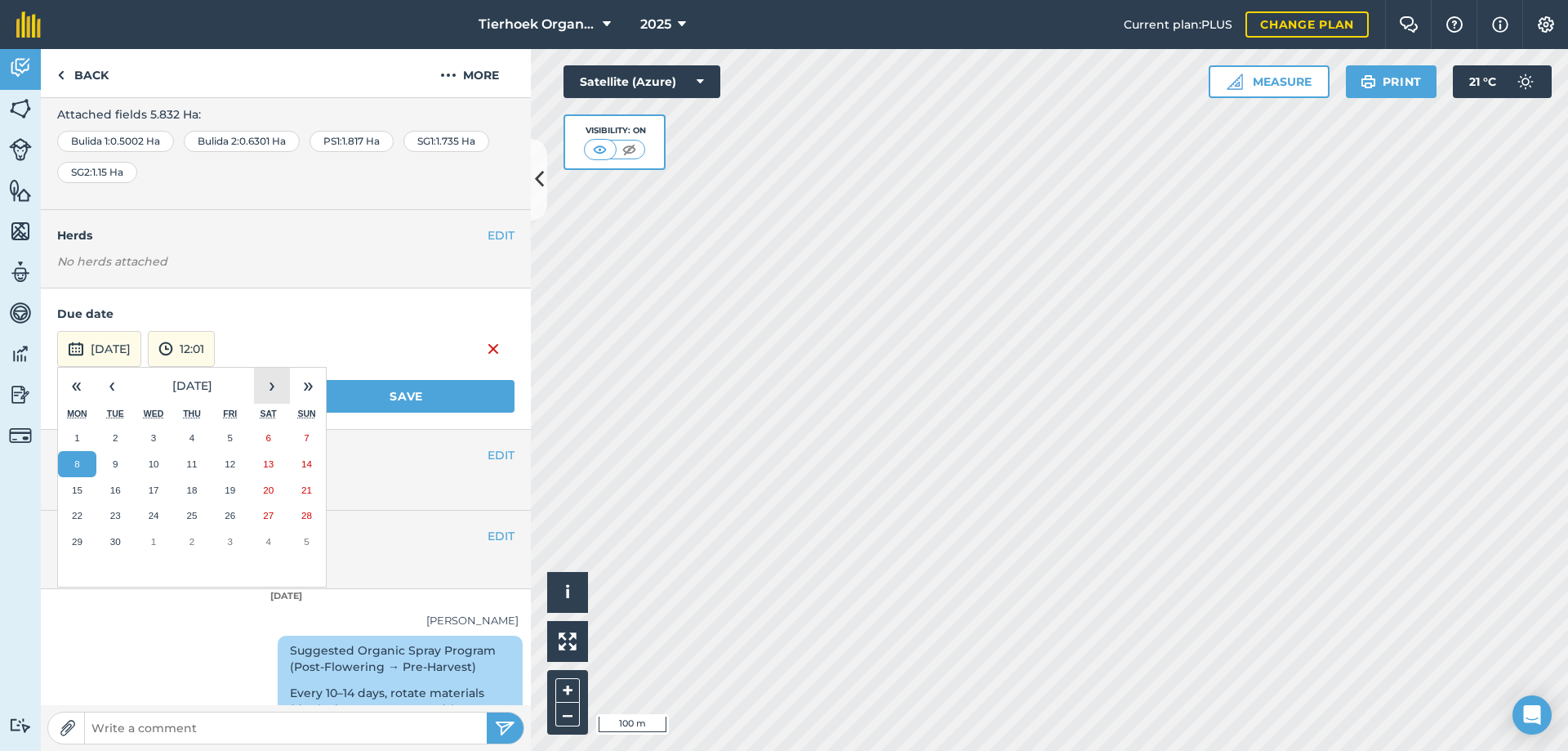
click at [275, 385] on button "›" at bounding box center [272, 386] width 36 height 36
click at [272, 379] on button "›" at bounding box center [272, 386] width 36 height 36
click at [233, 541] on abbr "30" at bounding box center [229, 541] width 11 height 11
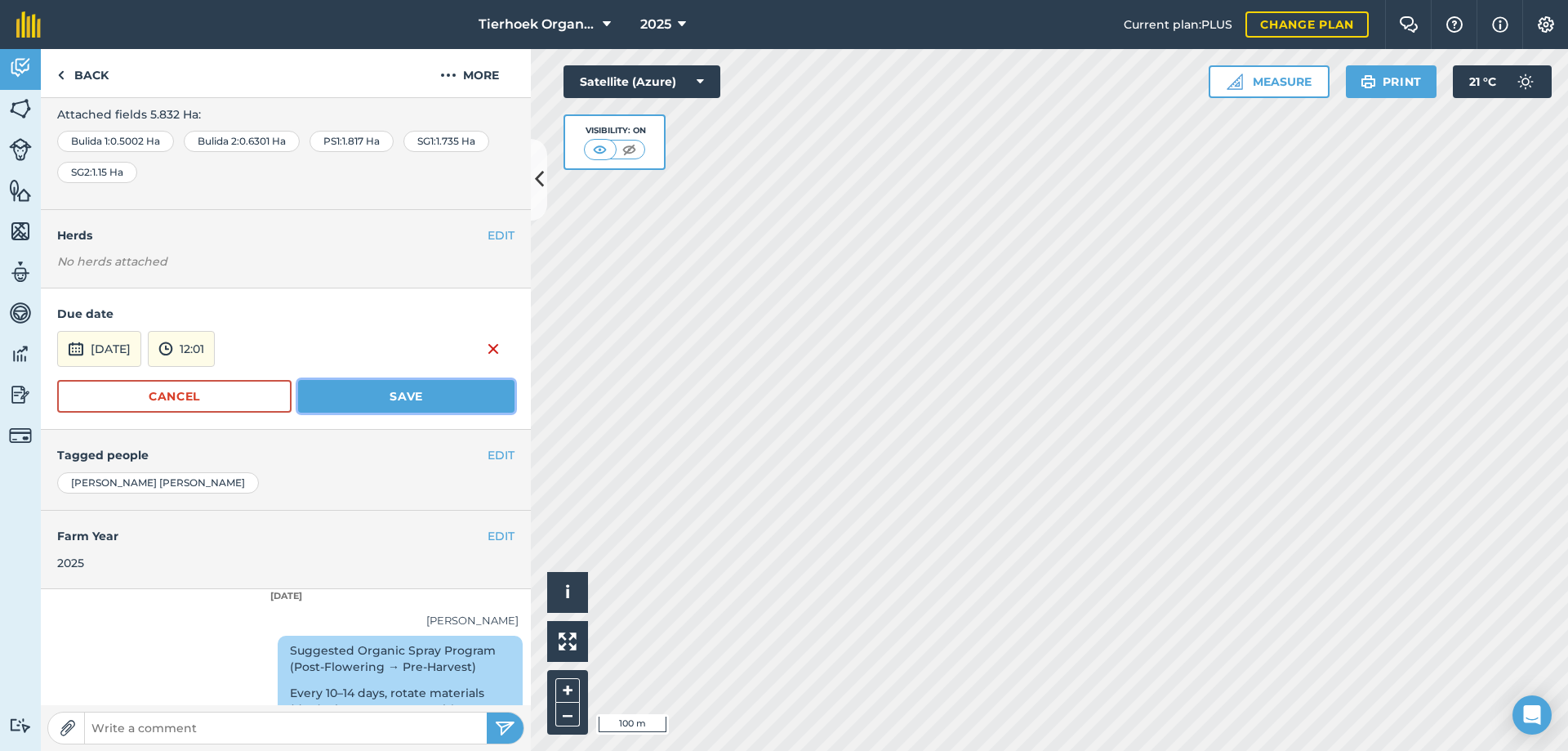
click at [376, 392] on button "Save" at bounding box center [406, 396] width 216 height 33
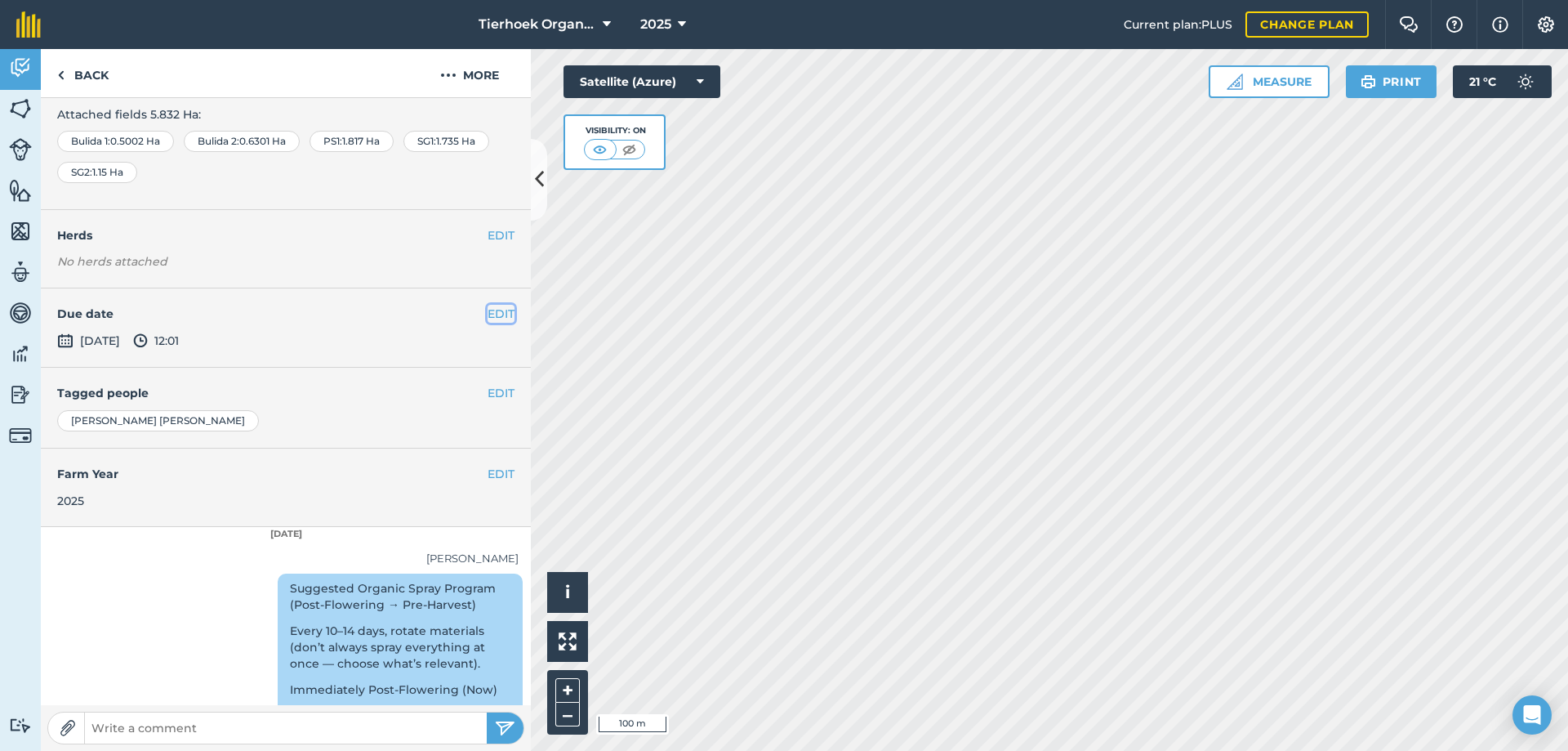
click at [488, 317] on button "EDIT" at bounding box center [501, 314] width 27 height 18
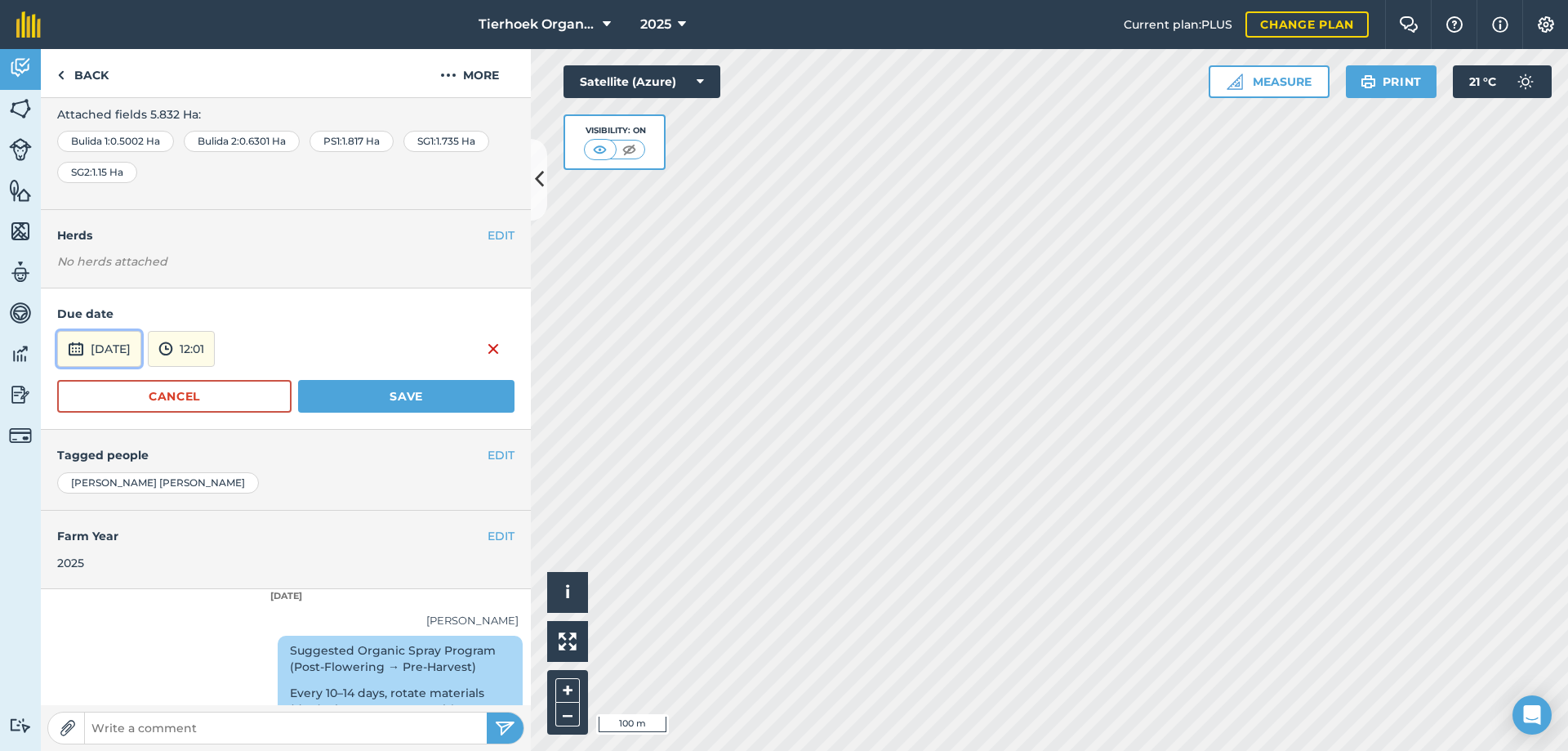
click at [142, 348] on button "[DATE]" at bounding box center [99, 349] width 84 height 36
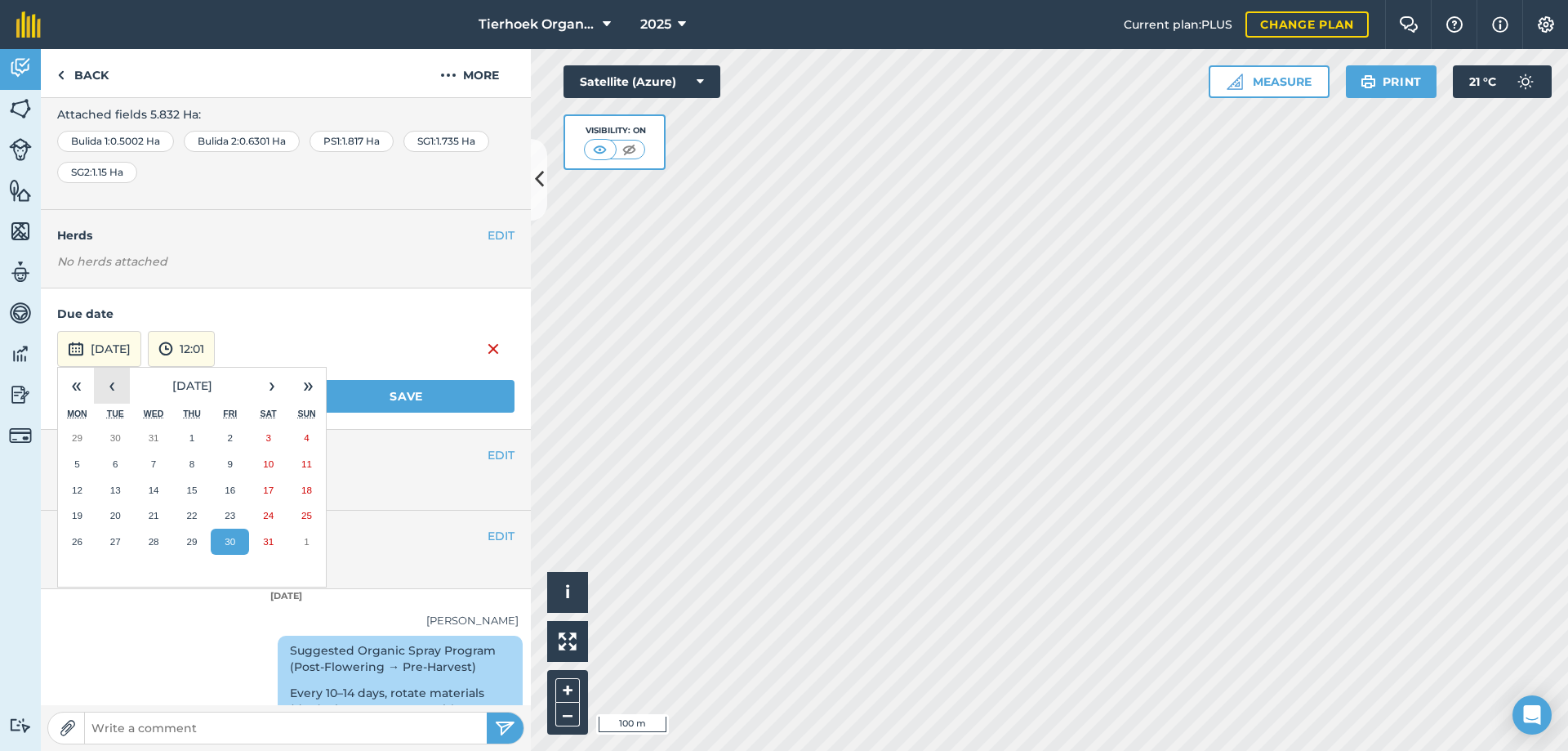
click at [114, 388] on button "‹" at bounding box center [112, 386] width 36 height 36
click at [148, 434] on button "1" at bounding box center [154, 437] width 38 height 26
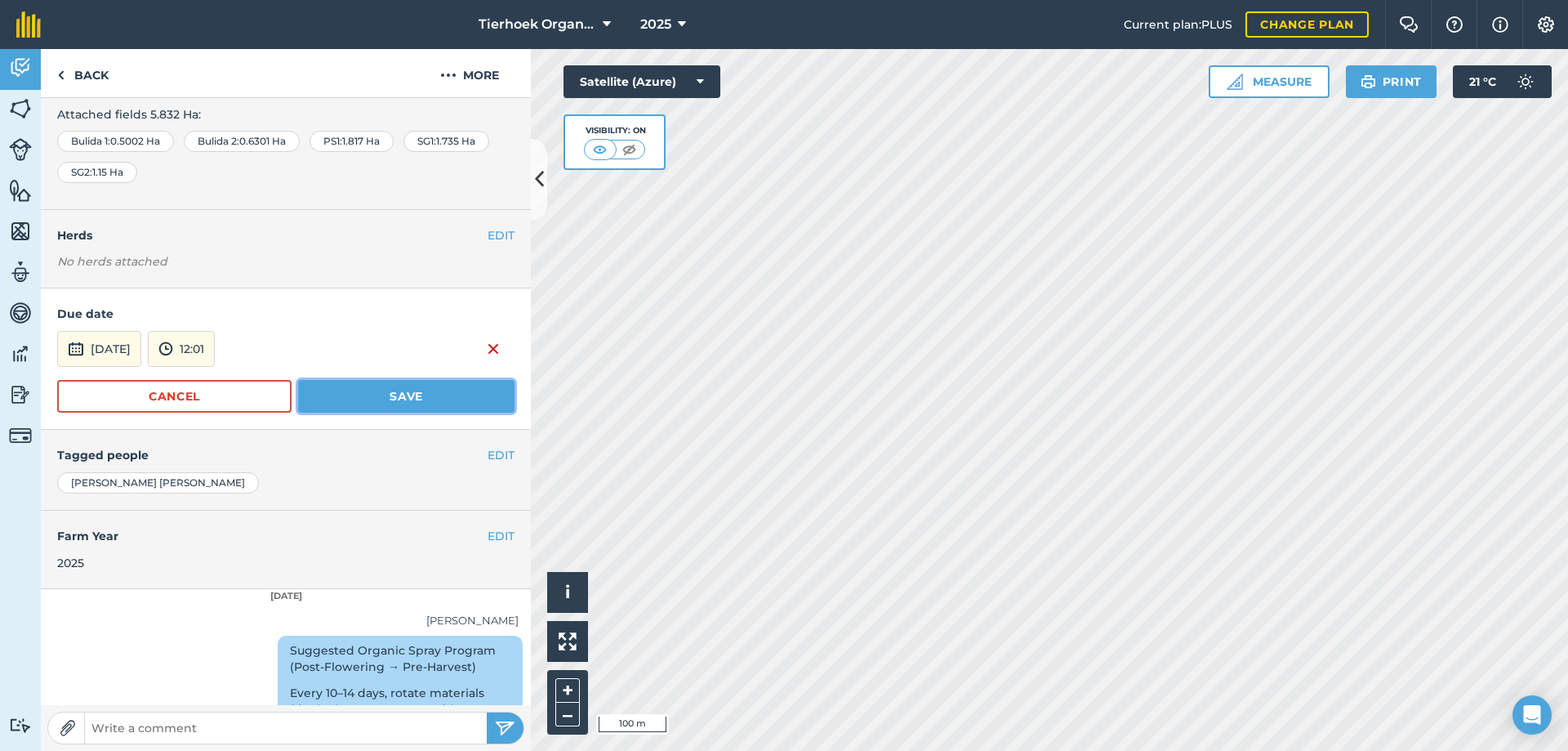
click at [377, 389] on button "Save" at bounding box center [406, 396] width 216 height 33
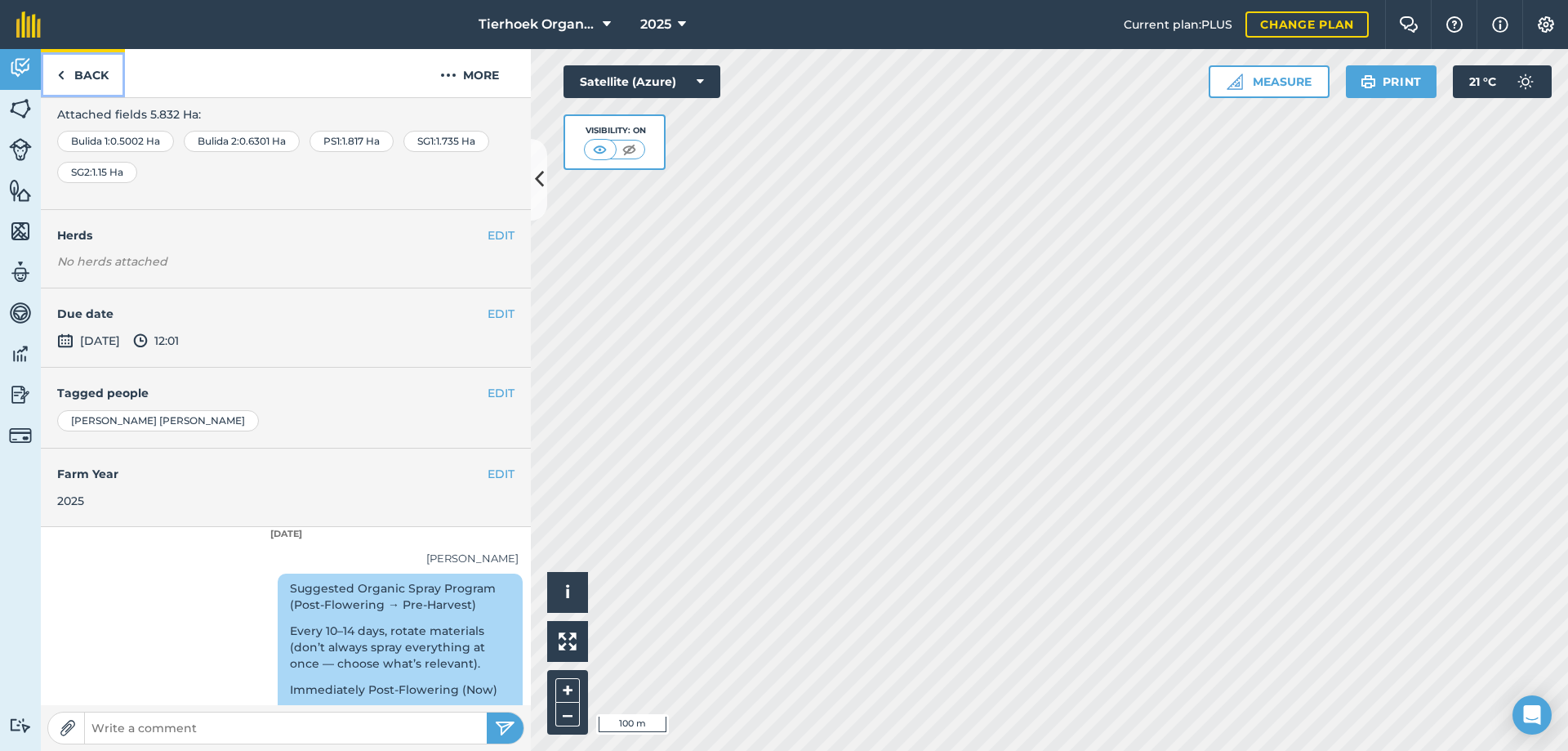
click at [94, 78] on link "Back" at bounding box center [83, 73] width 84 height 48
